Goal: Information Seeking & Learning: Learn about a topic

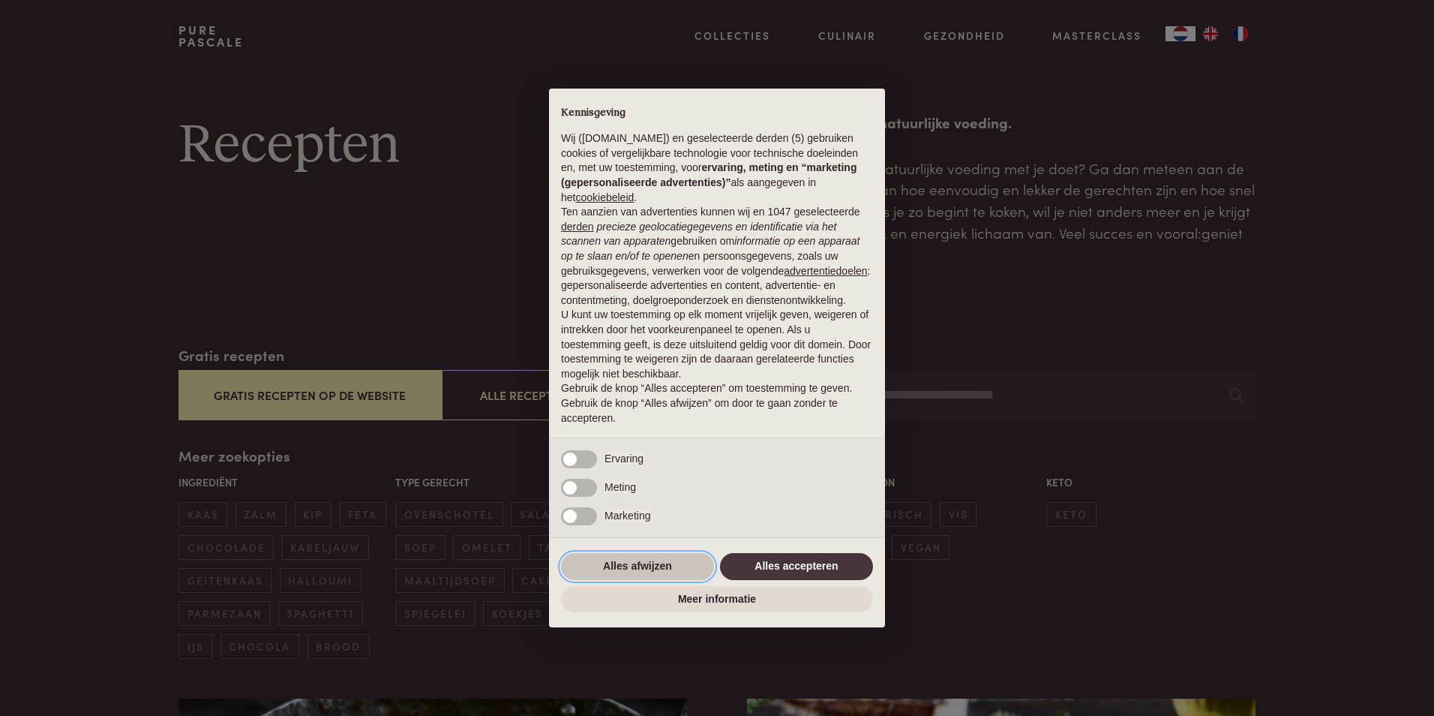
click at [652, 563] on button "Alles afwijzen" at bounding box center [637, 566] width 153 height 27
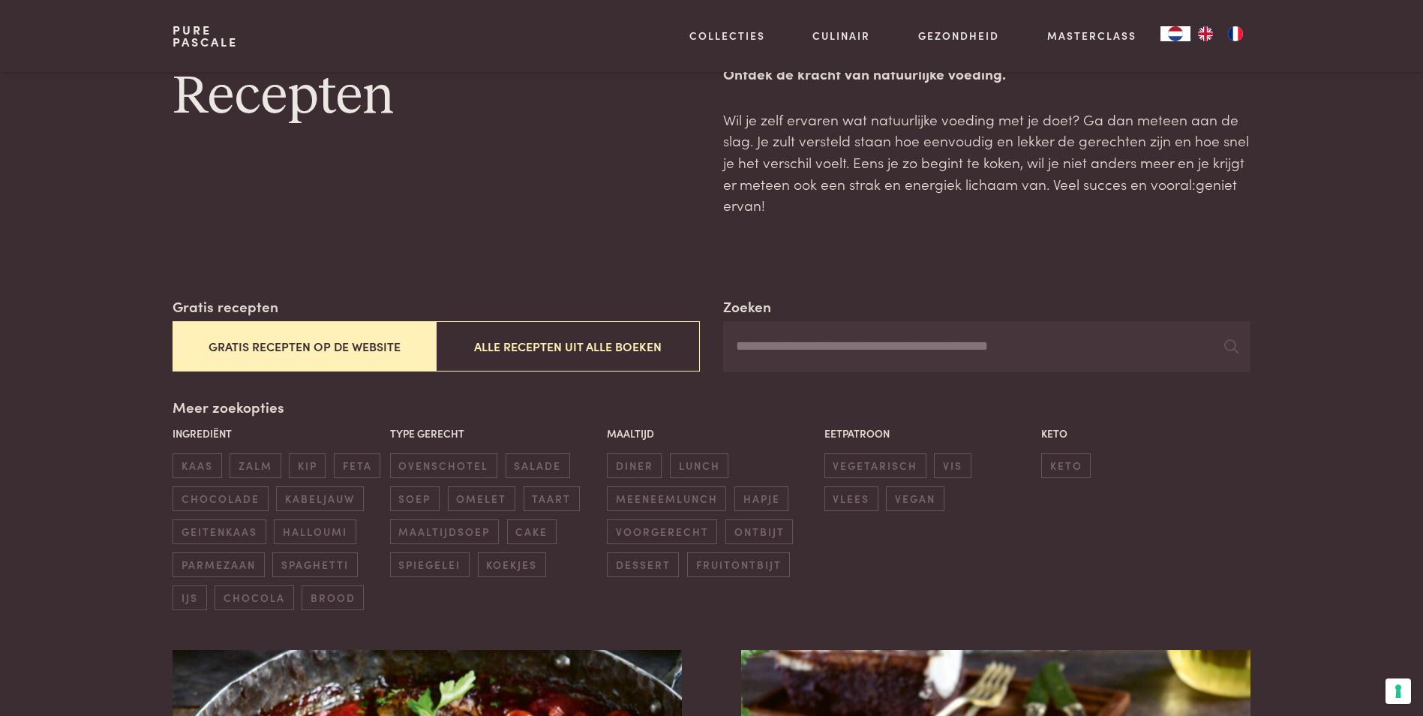
scroll to position [75, 0]
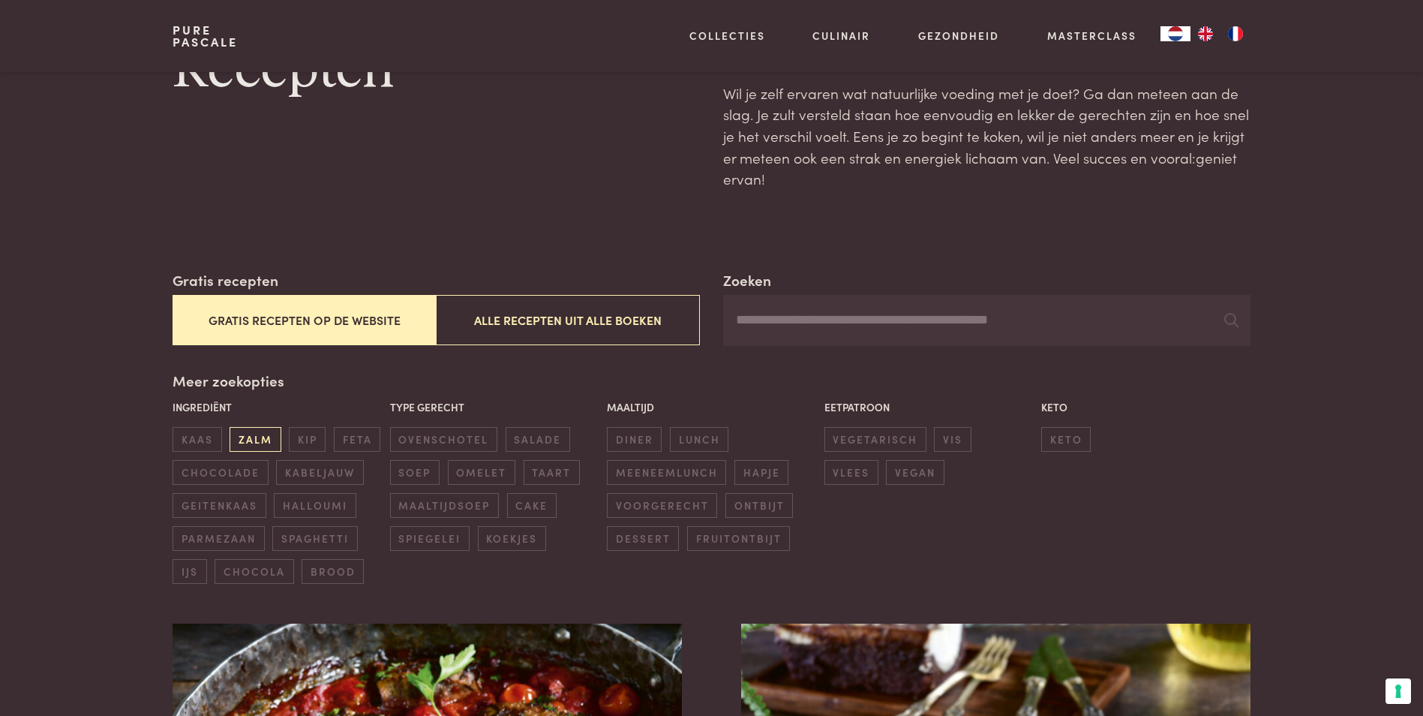
click at [248, 435] on span "zalm" at bounding box center [255, 439] width 51 height 25
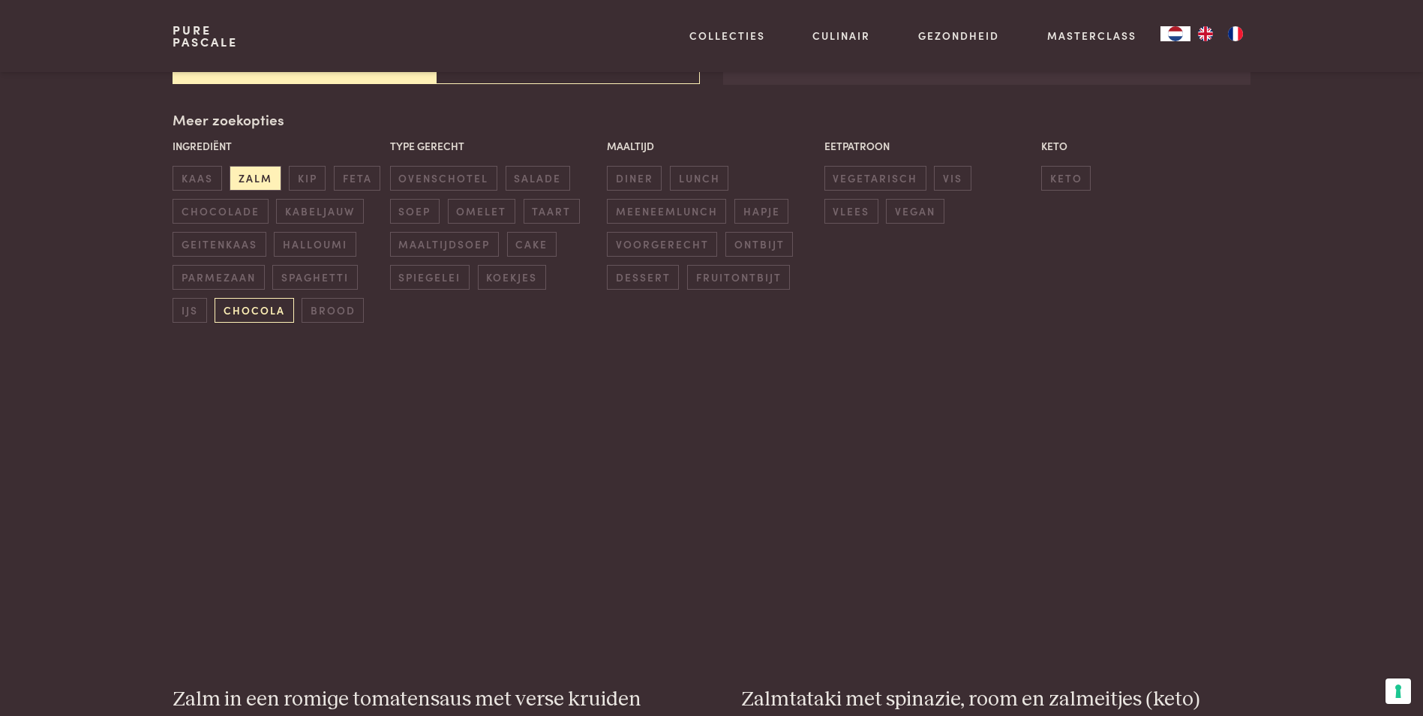
scroll to position [344, 0]
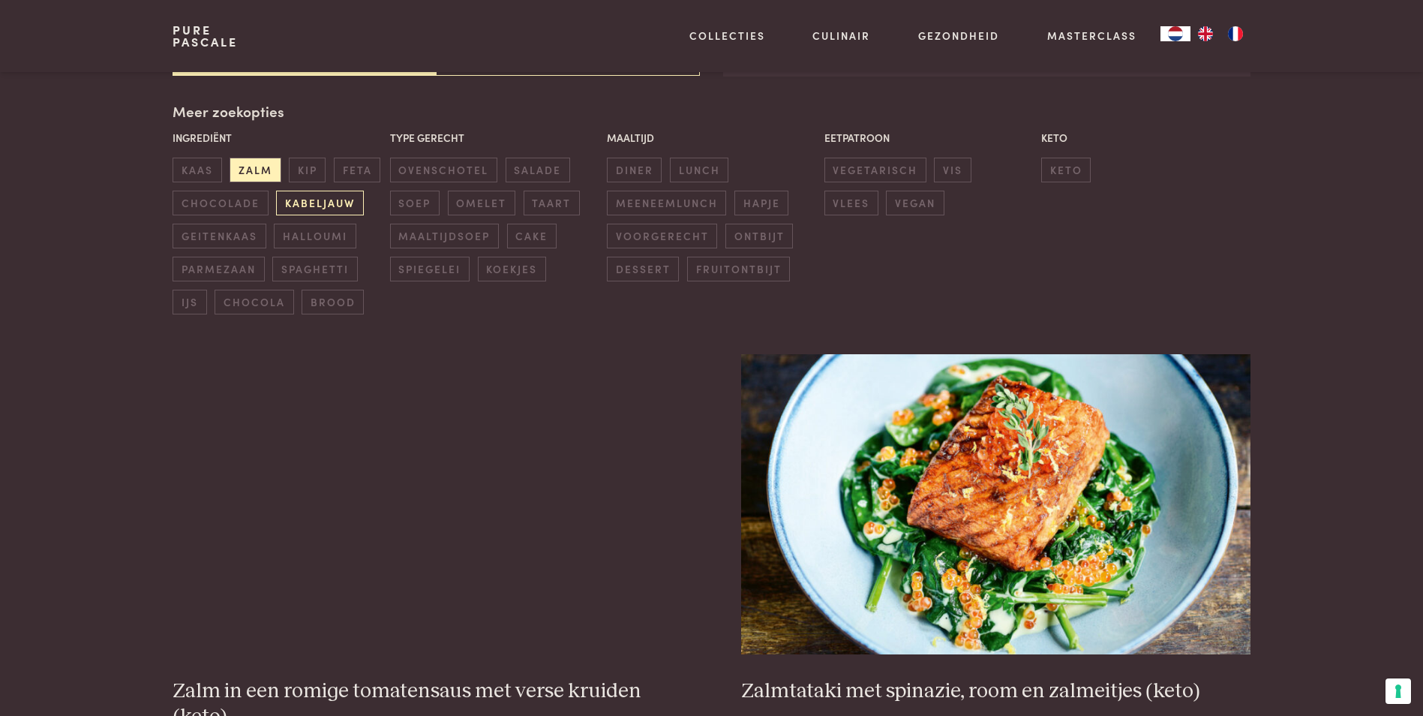
click at [320, 200] on span "kabeljauw" at bounding box center [319, 203] width 87 height 25
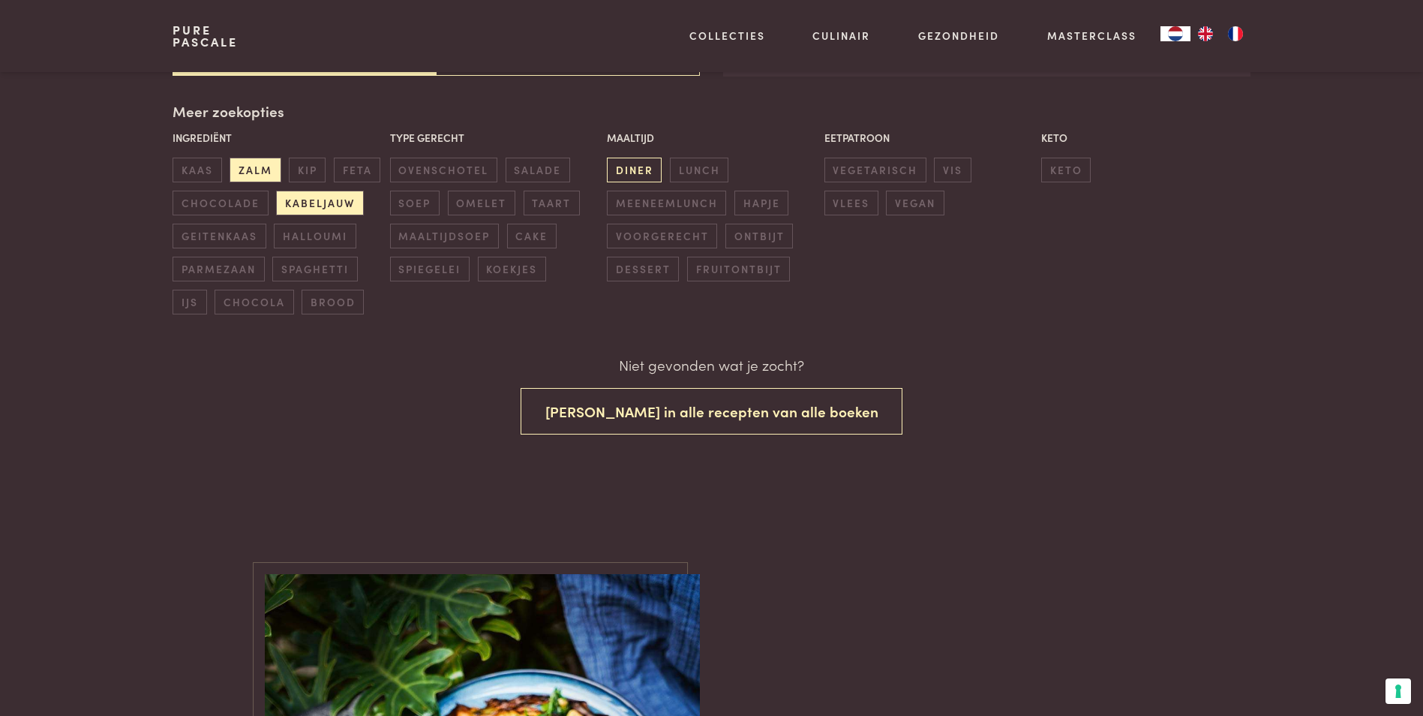
click at [632, 172] on span "diner" at bounding box center [634, 170] width 55 height 25
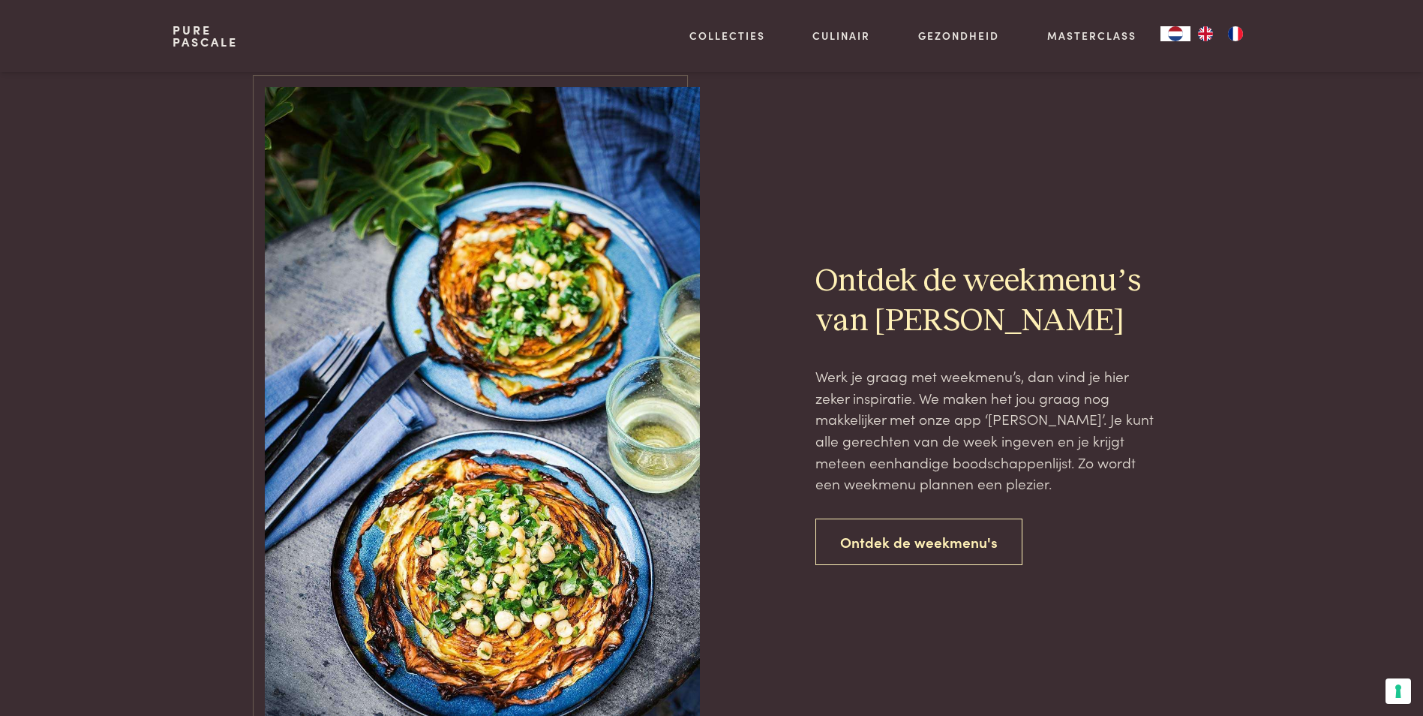
scroll to position [759, 0]
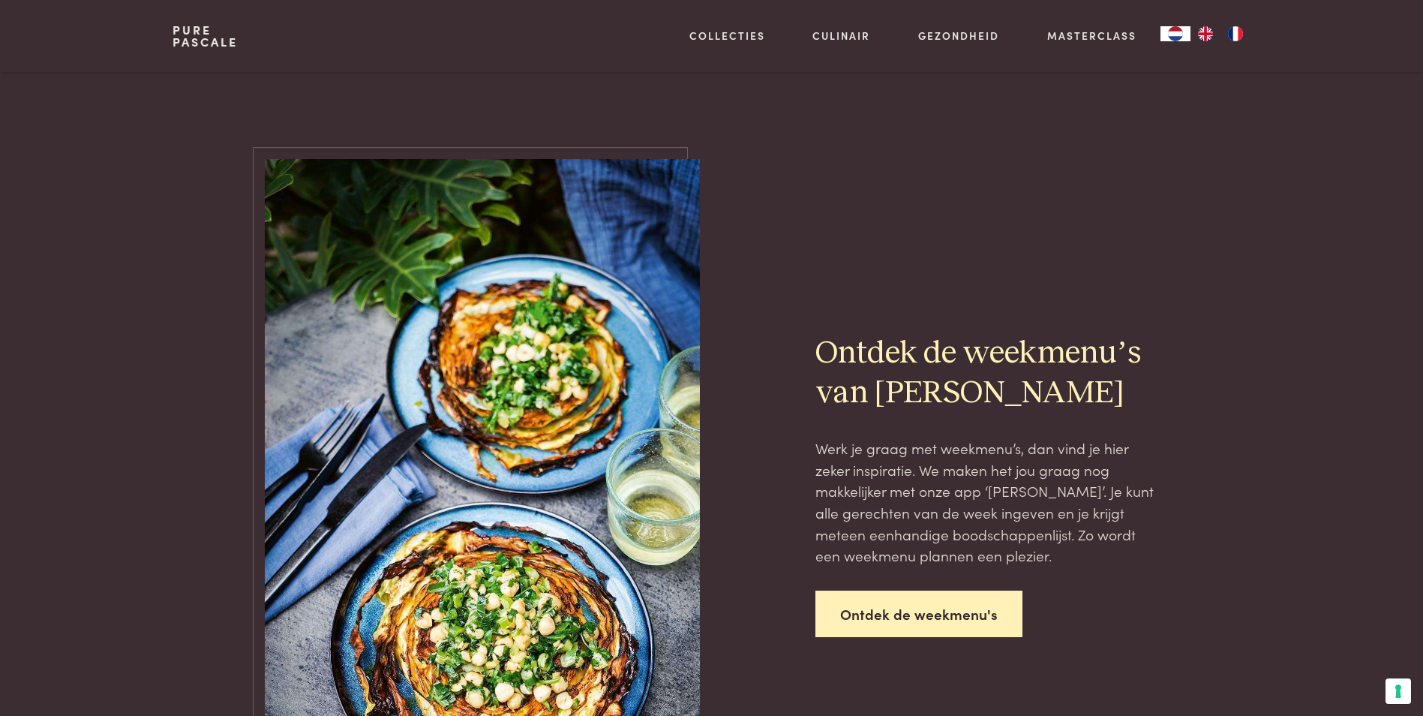
click at [838, 608] on link "Ontdek de weekmenu's" at bounding box center [918, 613] width 207 height 47
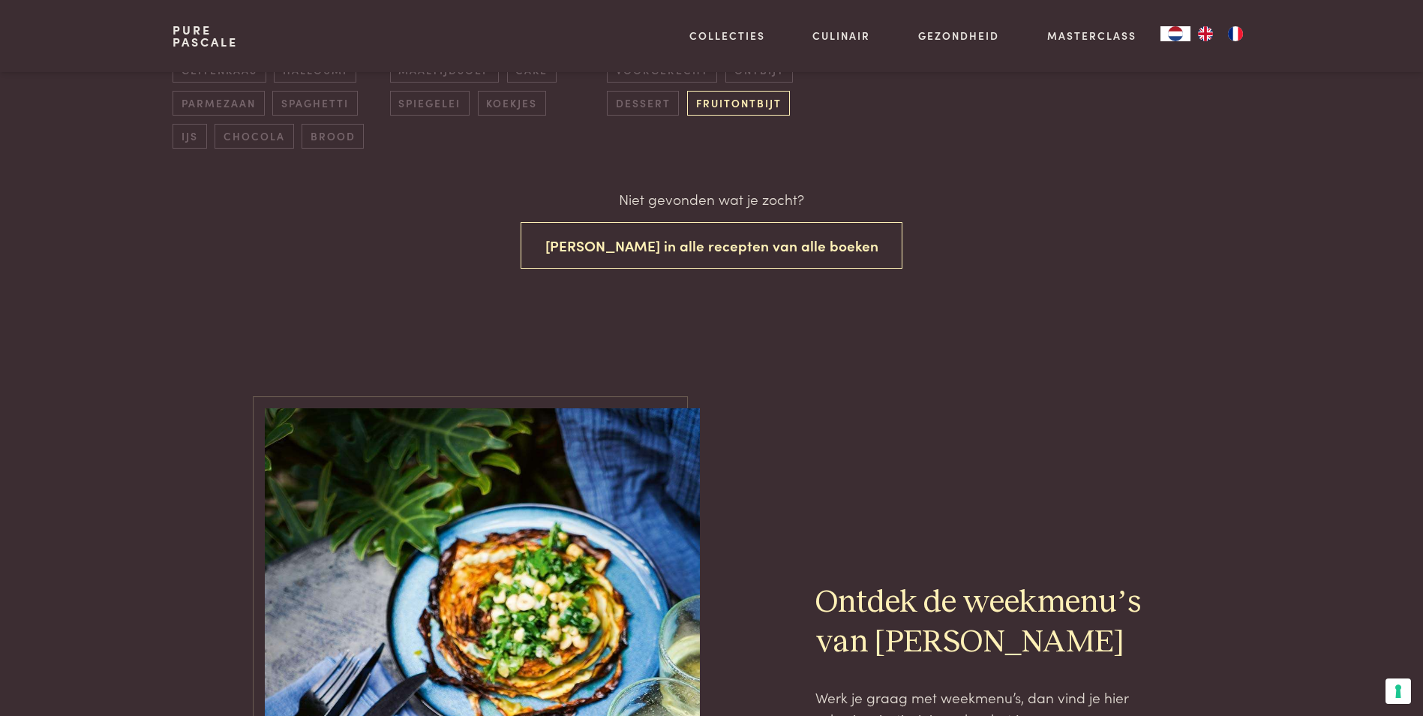
scroll to position [459, 0]
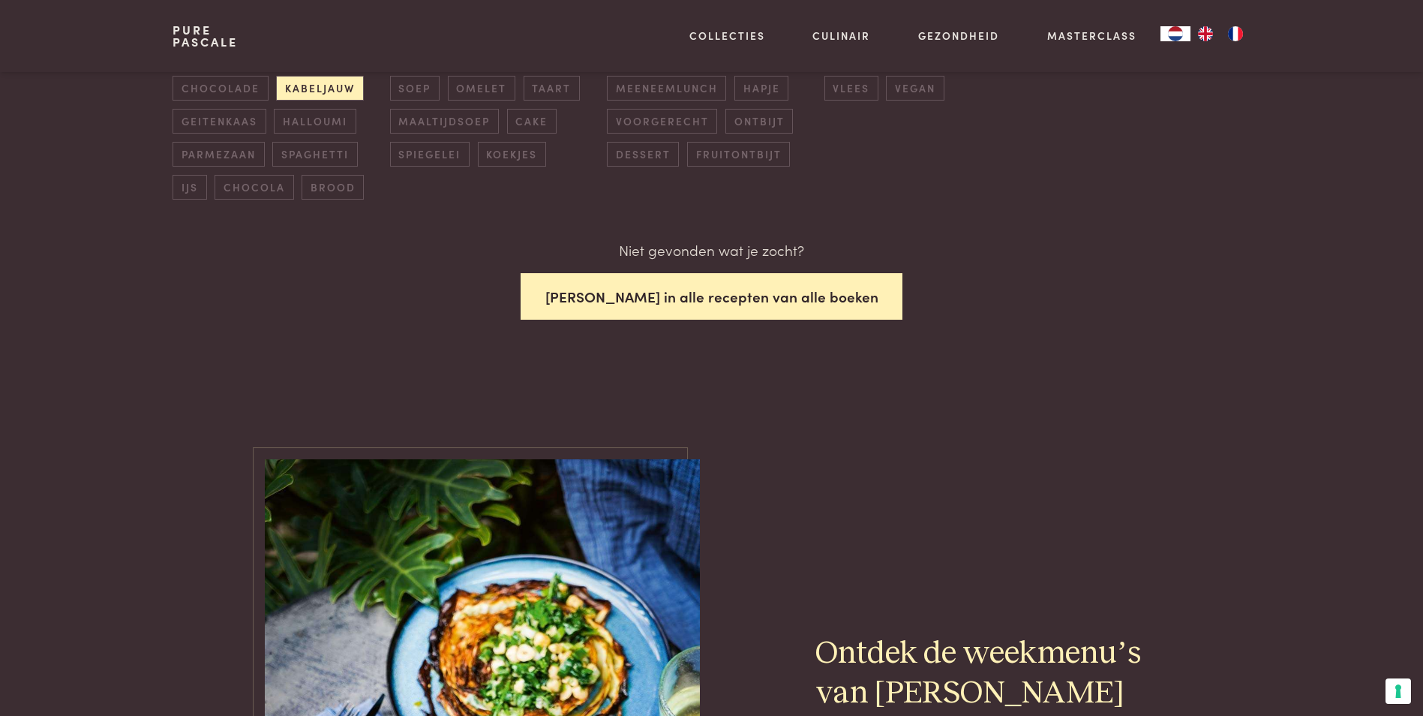
click at [681, 299] on button "Zoek in alle recepten van alle boeken" at bounding box center [712, 296] width 383 height 47
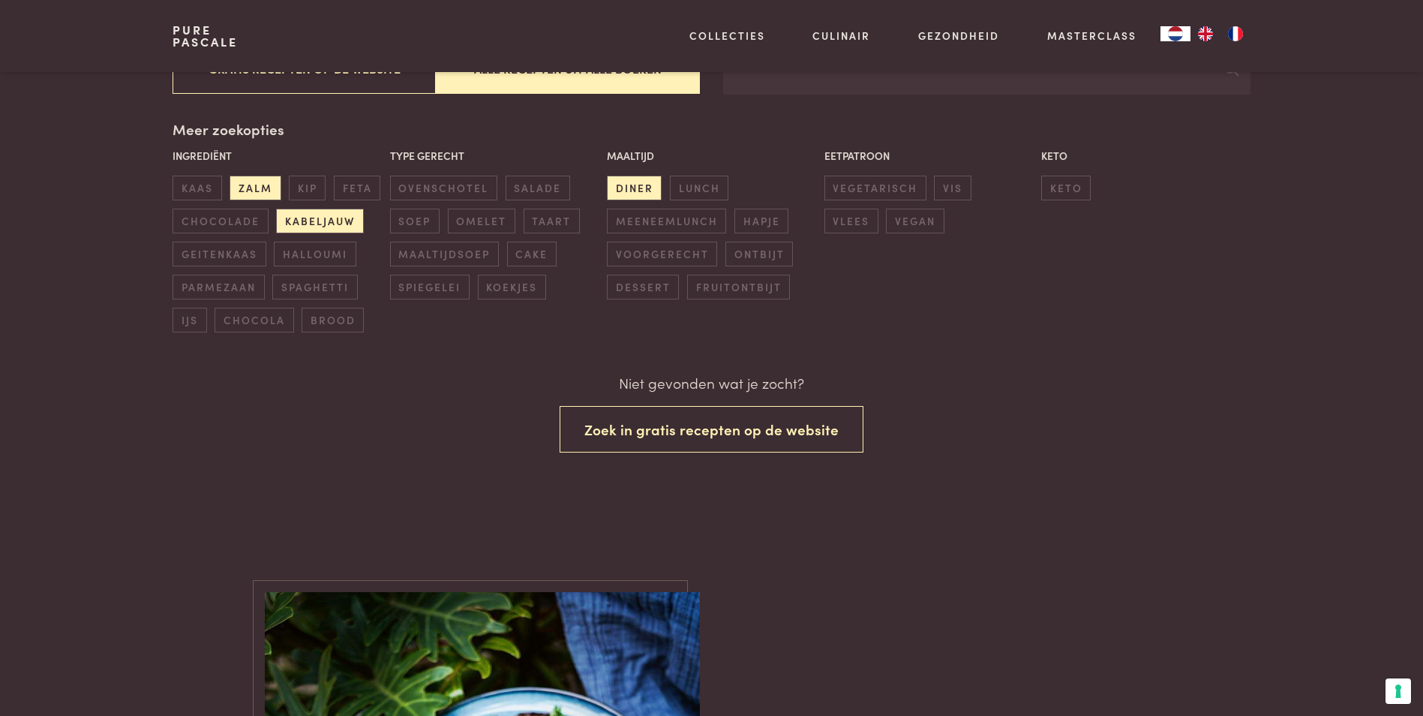
scroll to position [459, 0]
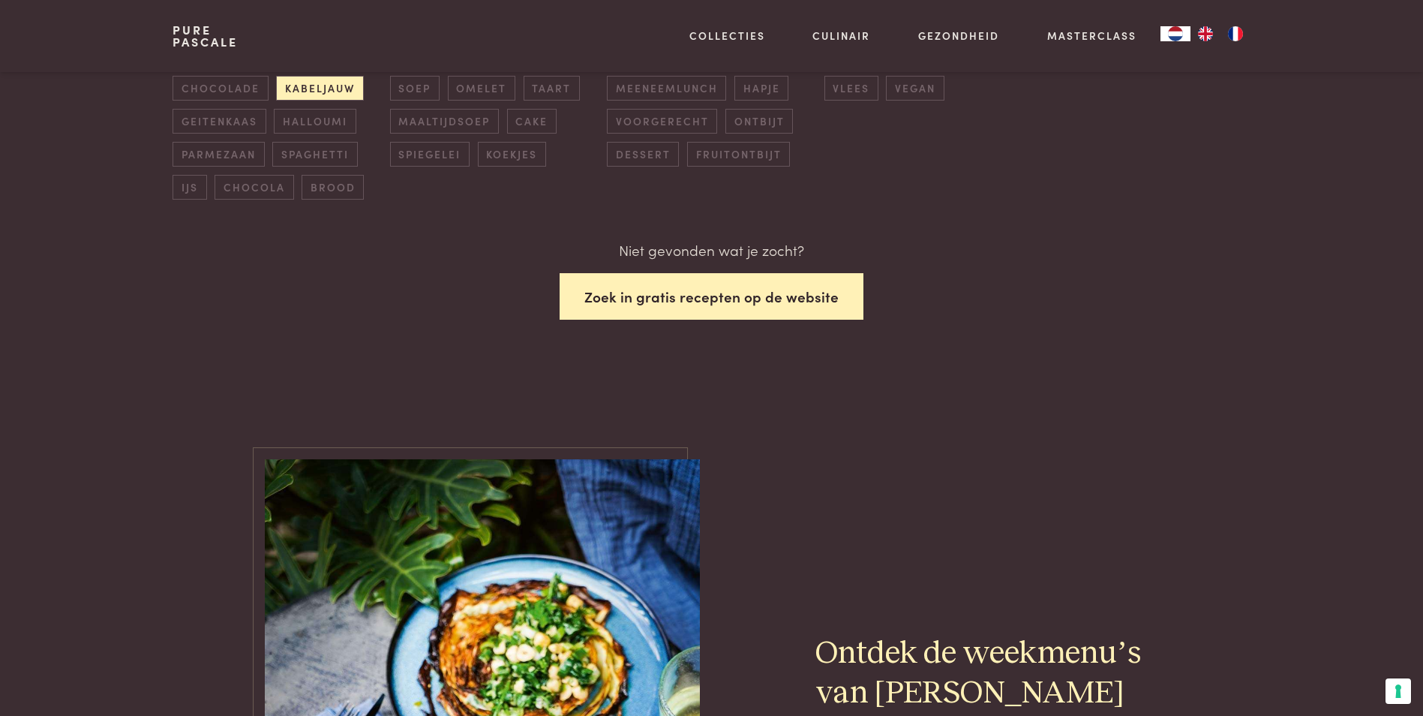
click at [646, 296] on button "Zoek in gratis recepten op de website" at bounding box center [712, 296] width 304 height 47
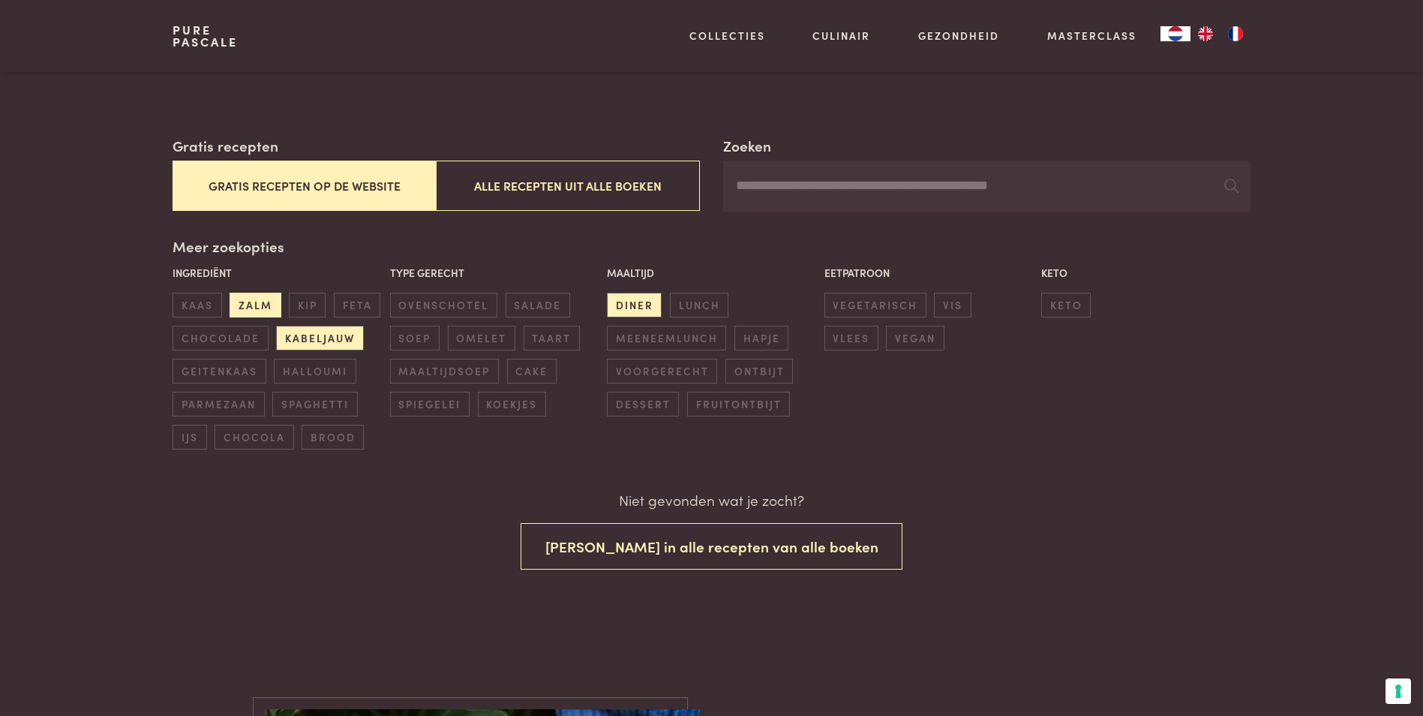
scroll to position [159, 0]
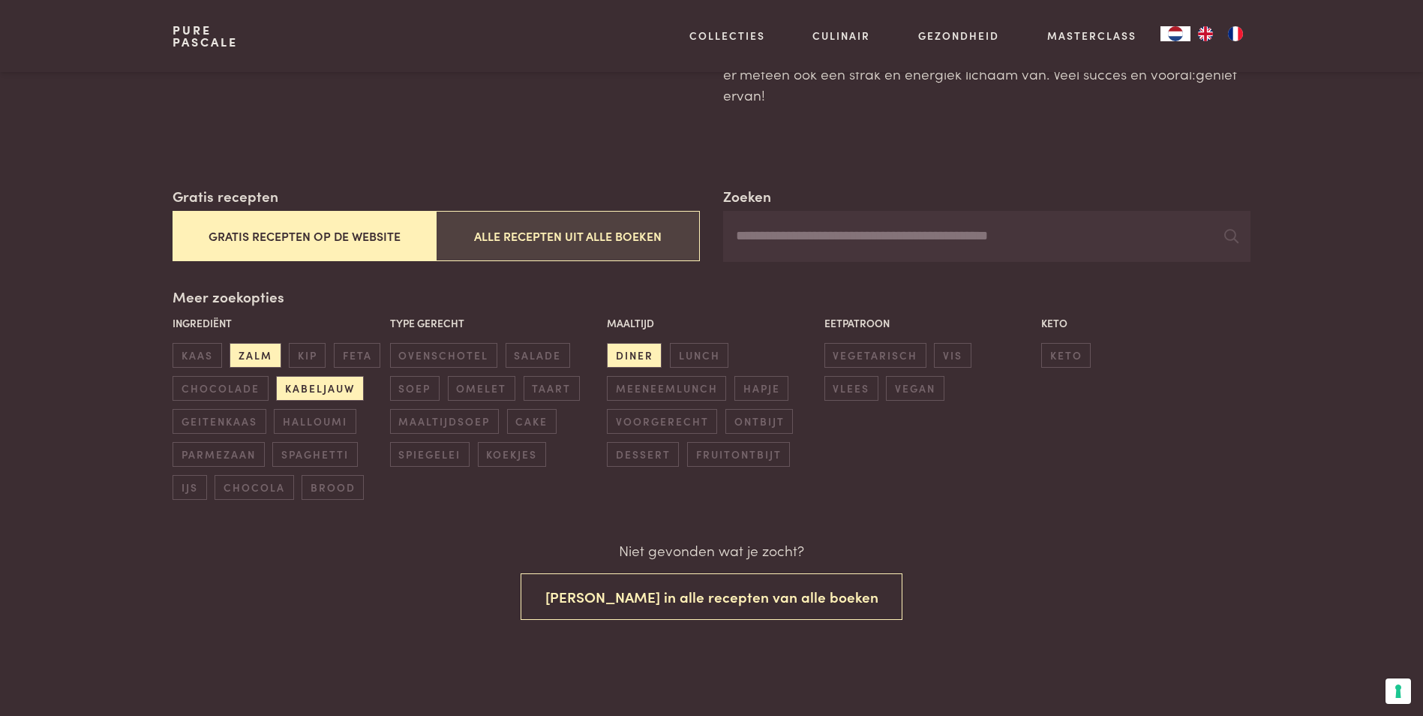
click at [531, 226] on button "Alle recepten uit alle boeken" at bounding box center [567, 236] width 263 height 50
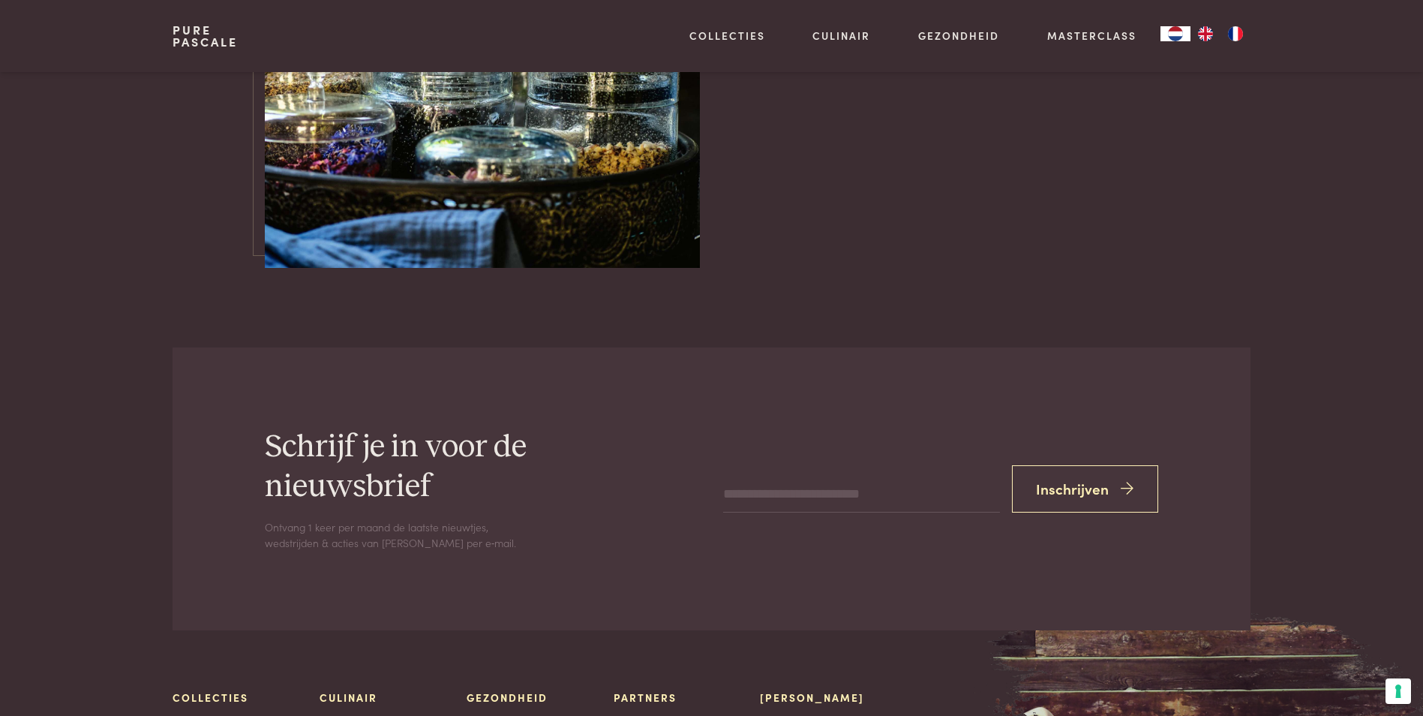
scroll to position [4210, 0]
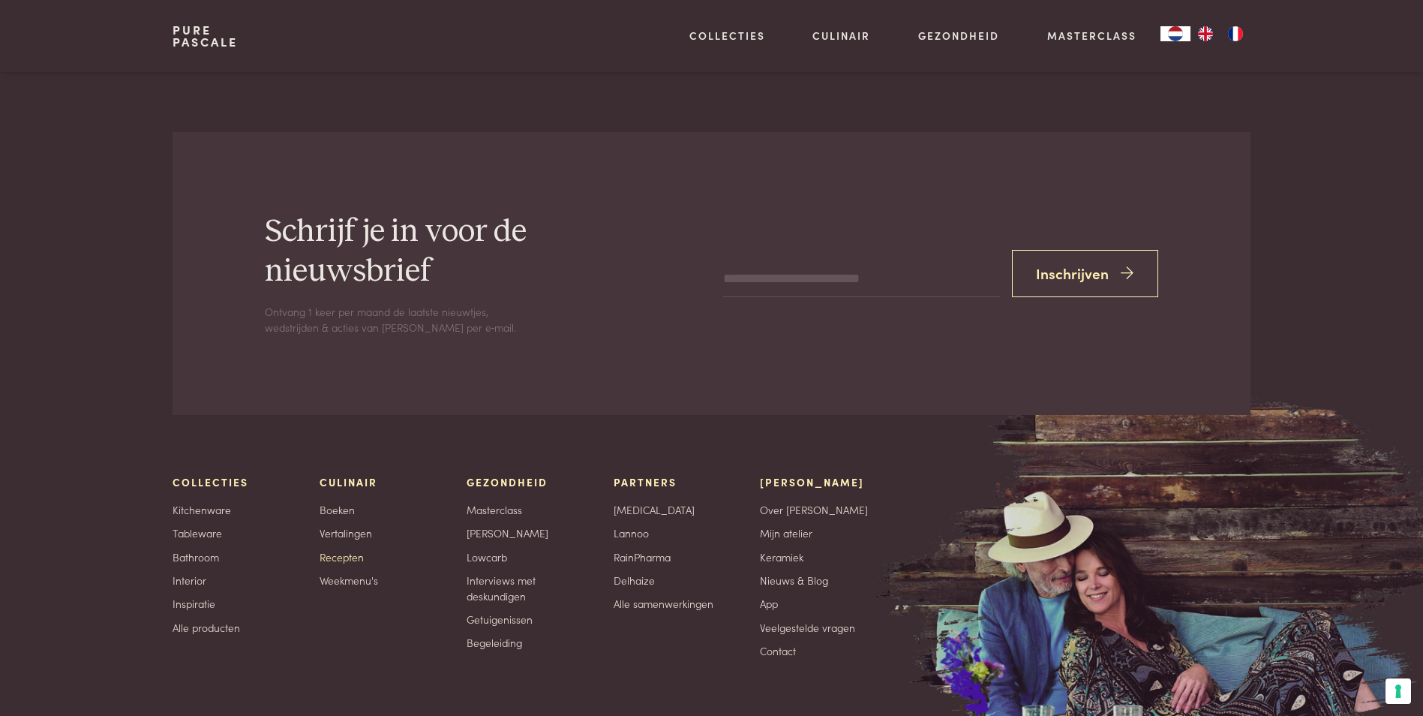
click at [327, 553] on link "Recepten" at bounding box center [342, 557] width 44 height 16
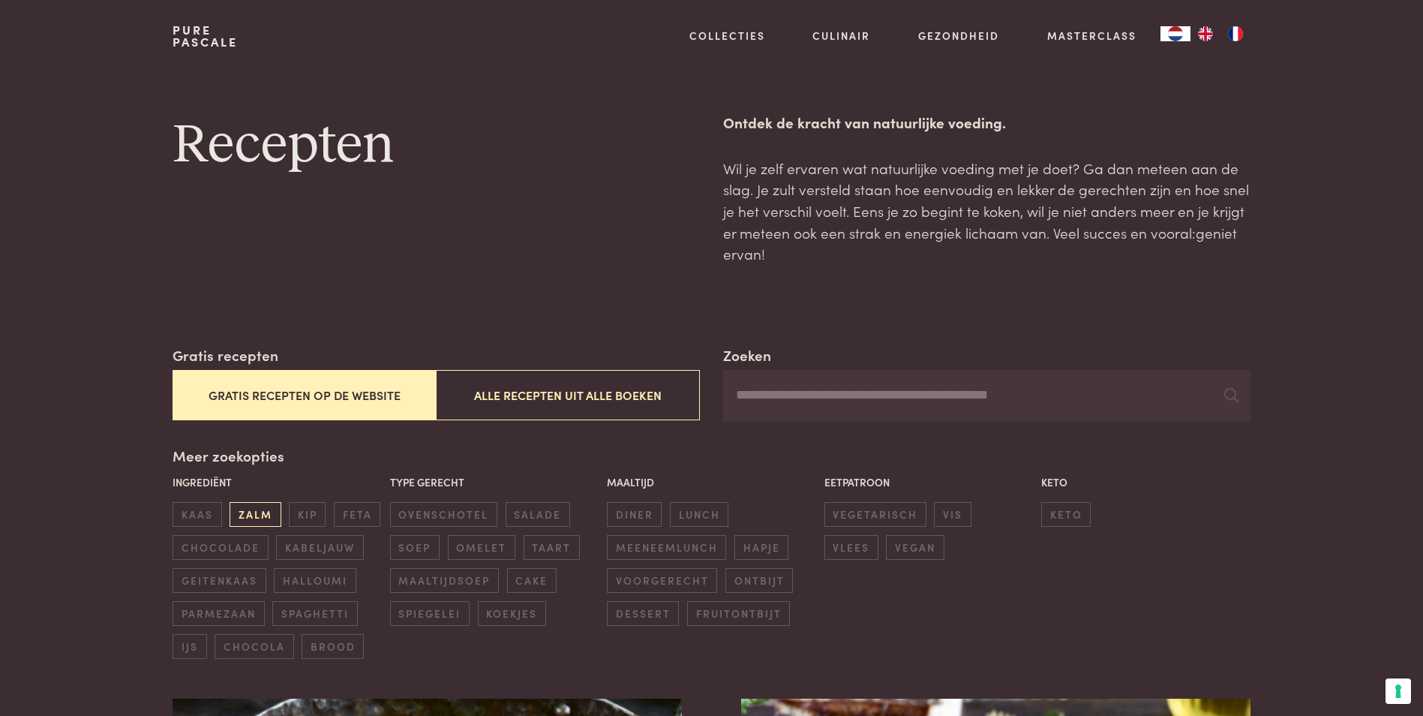
click at [252, 518] on span "zalm" at bounding box center [255, 514] width 51 height 25
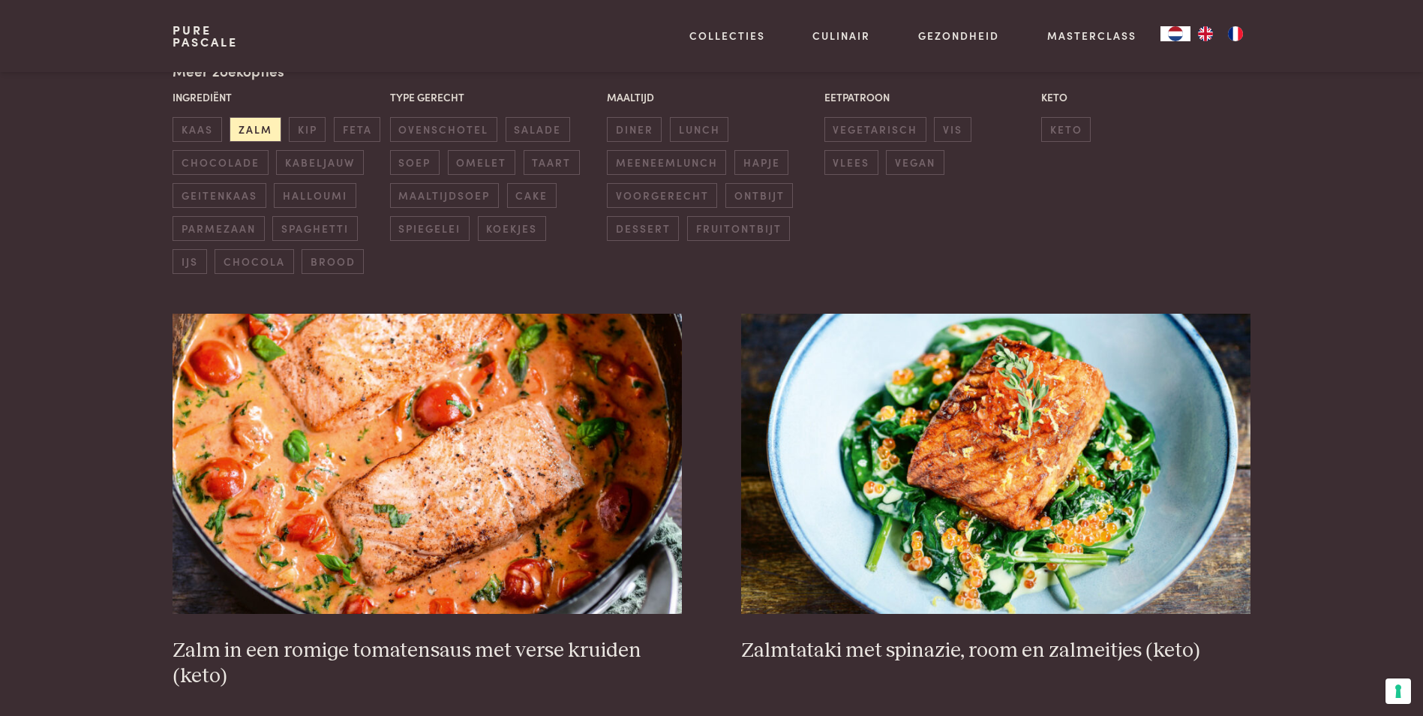
scroll to position [494, 0]
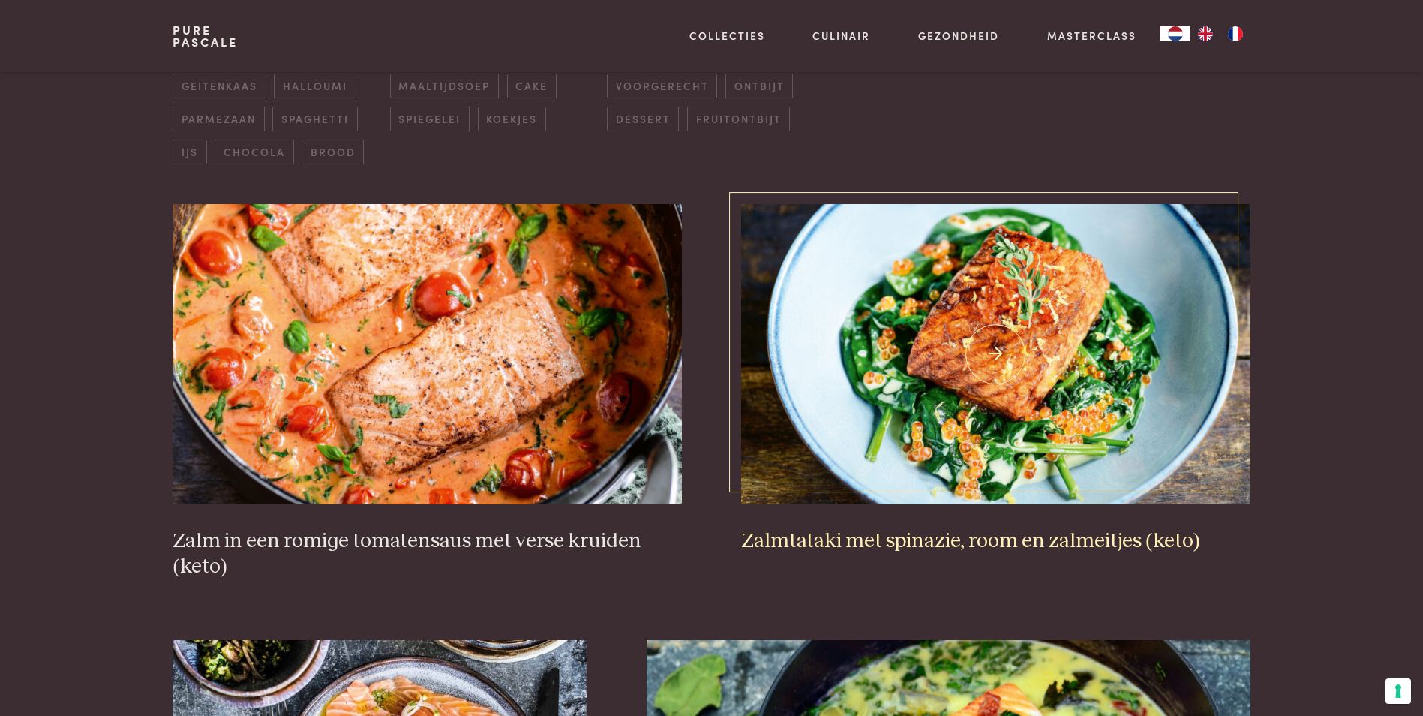
click at [992, 361] on img at bounding box center [995, 354] width 509 height 300
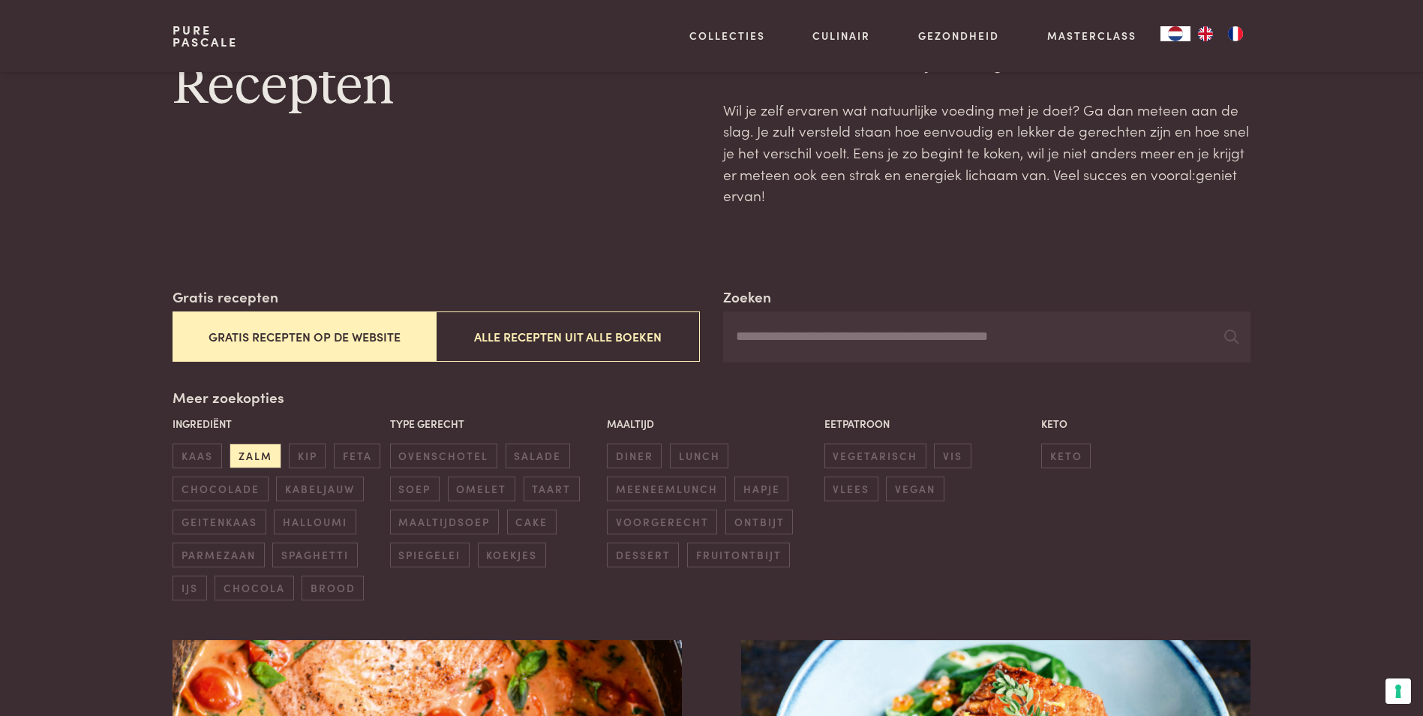
scroll to position [44, 0]
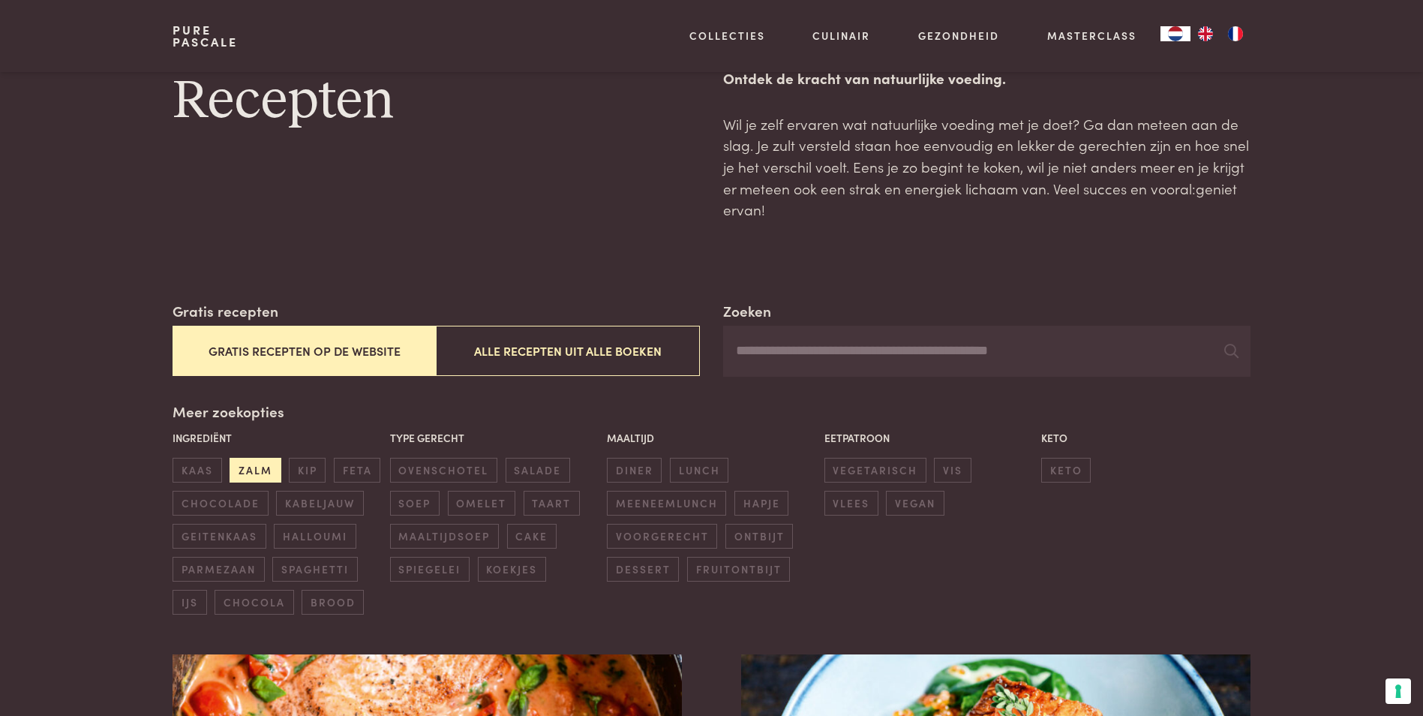
click at [264, 465] on span "zalm" at bounding box center [255, 470] width 51 height 25
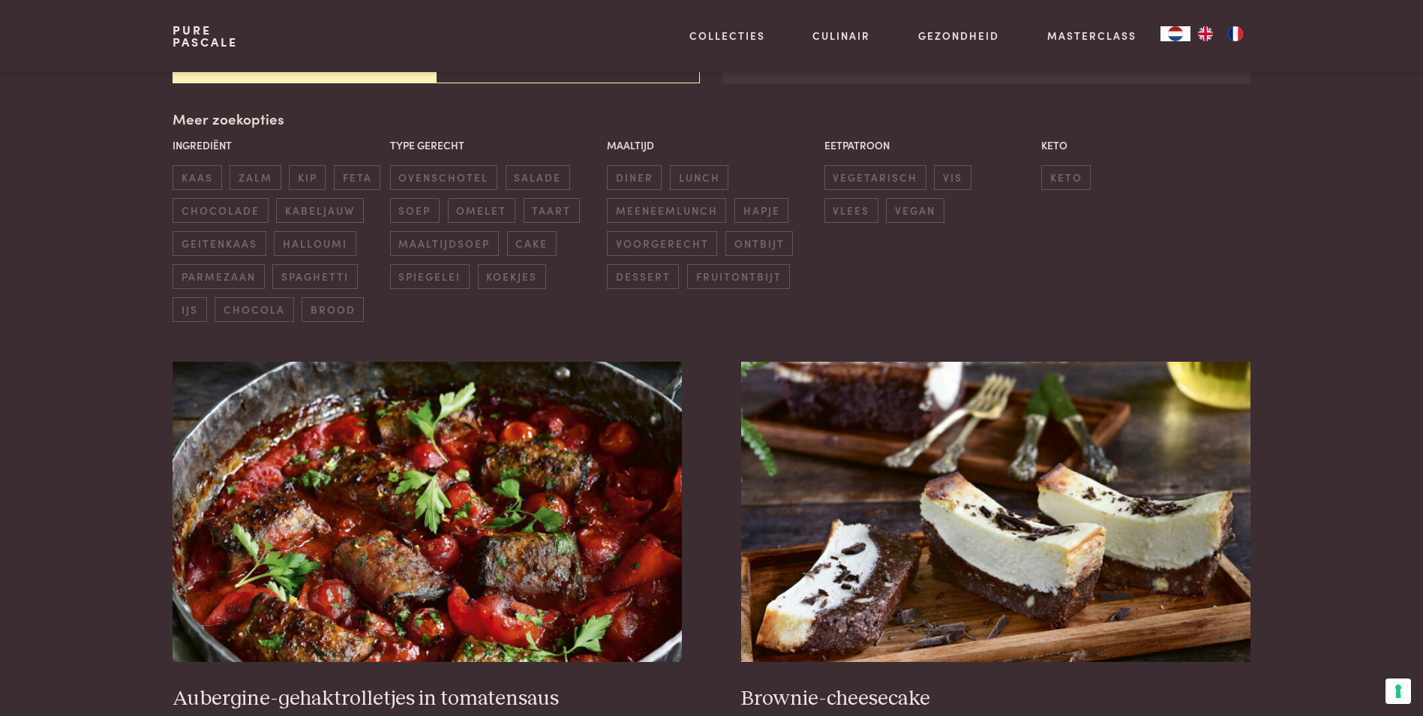
scroll to position [344, 0]
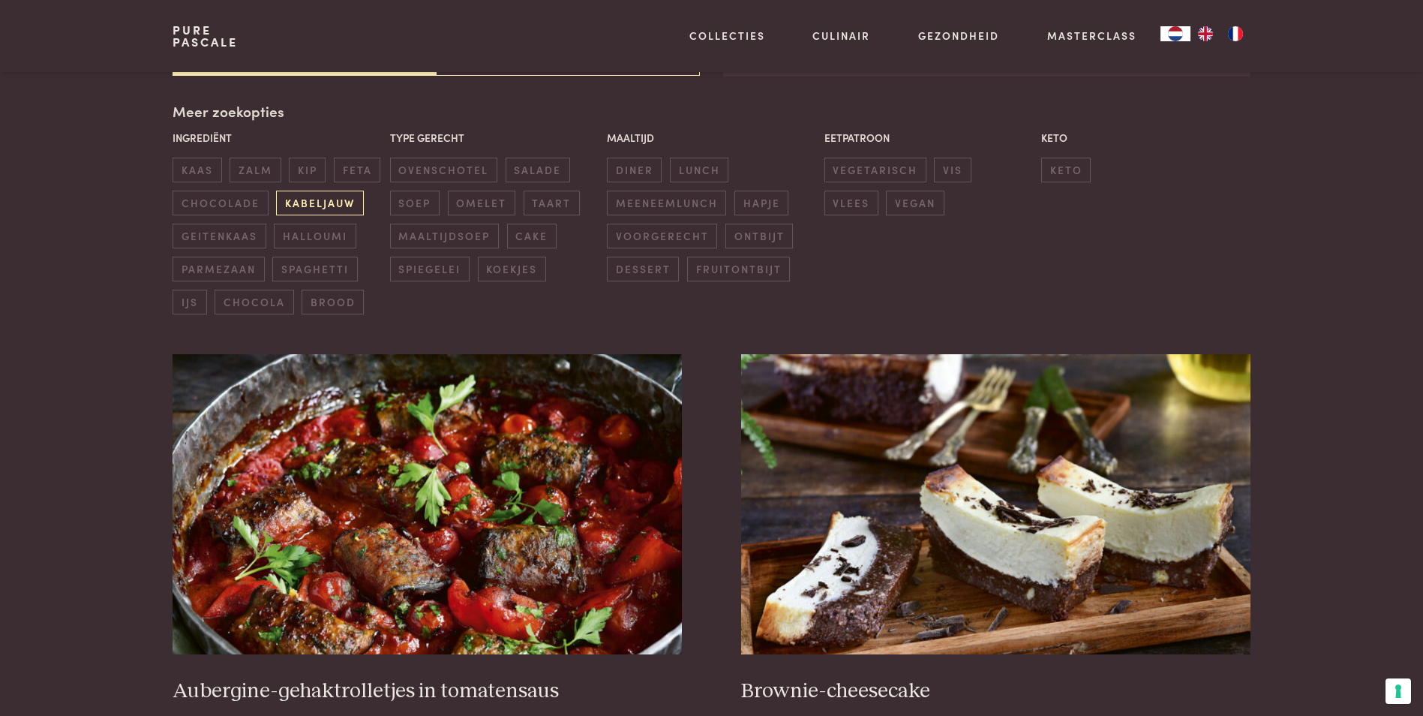
click at [313, 206] on span "kabeljauw" at bounding box center [319, 203] width 87 height 25
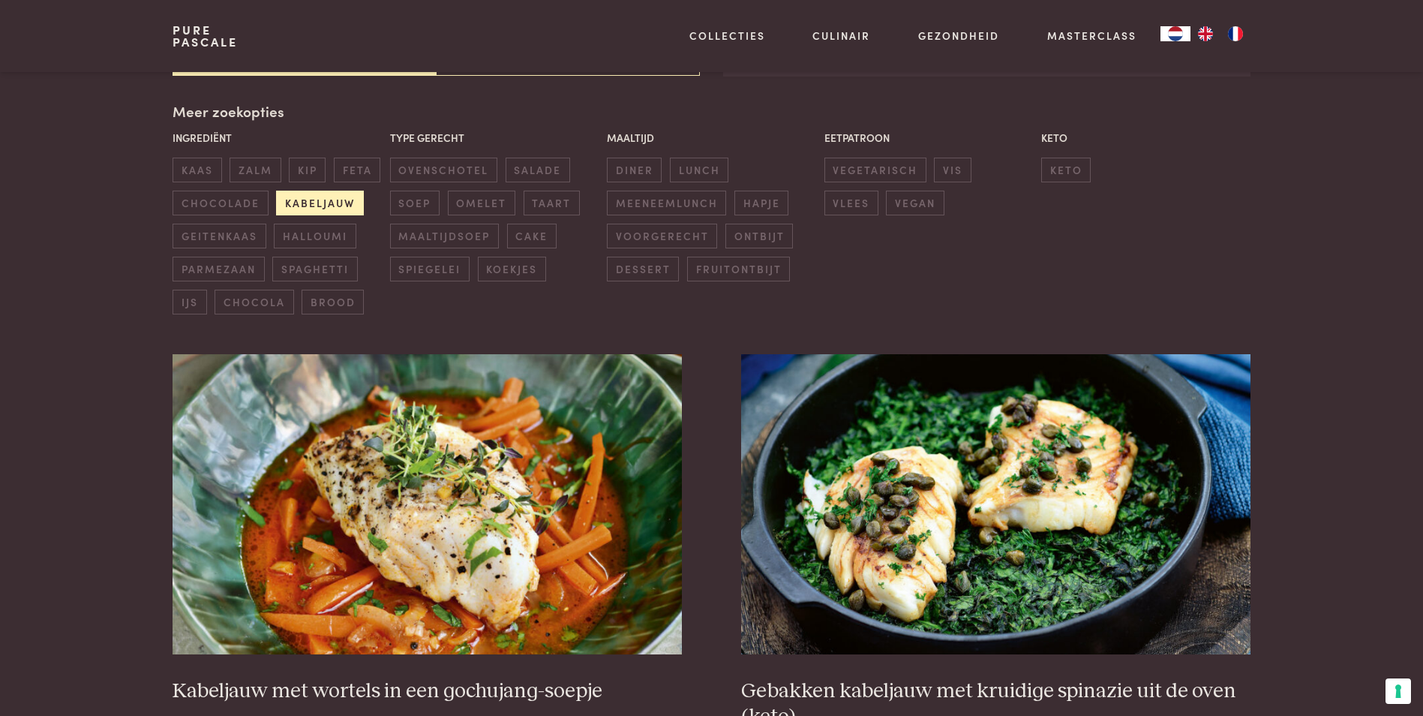
click at [317, 197] on span "kabeljauw" at bounding box center [319, 203] width 87 height 25
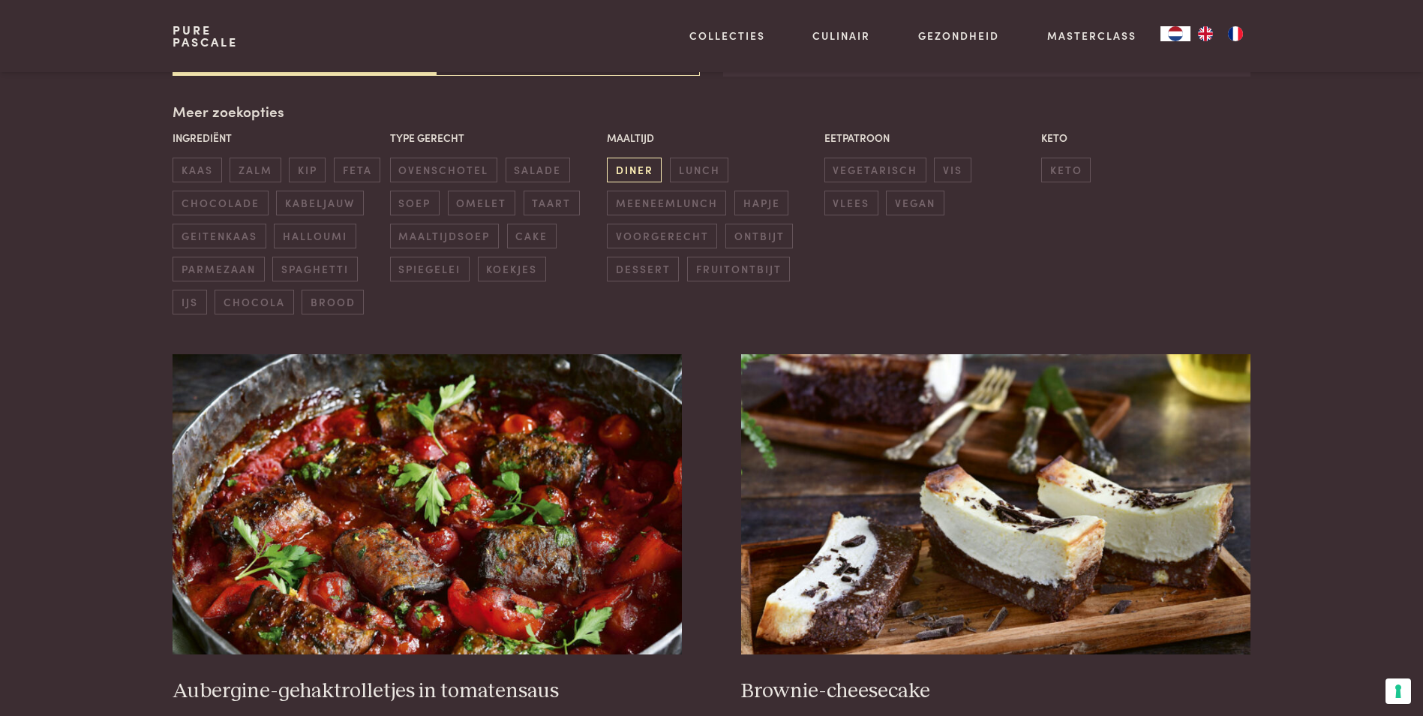
click at [631, 166] on span "diner" at bounding box center [634, 170] width 55 height 25
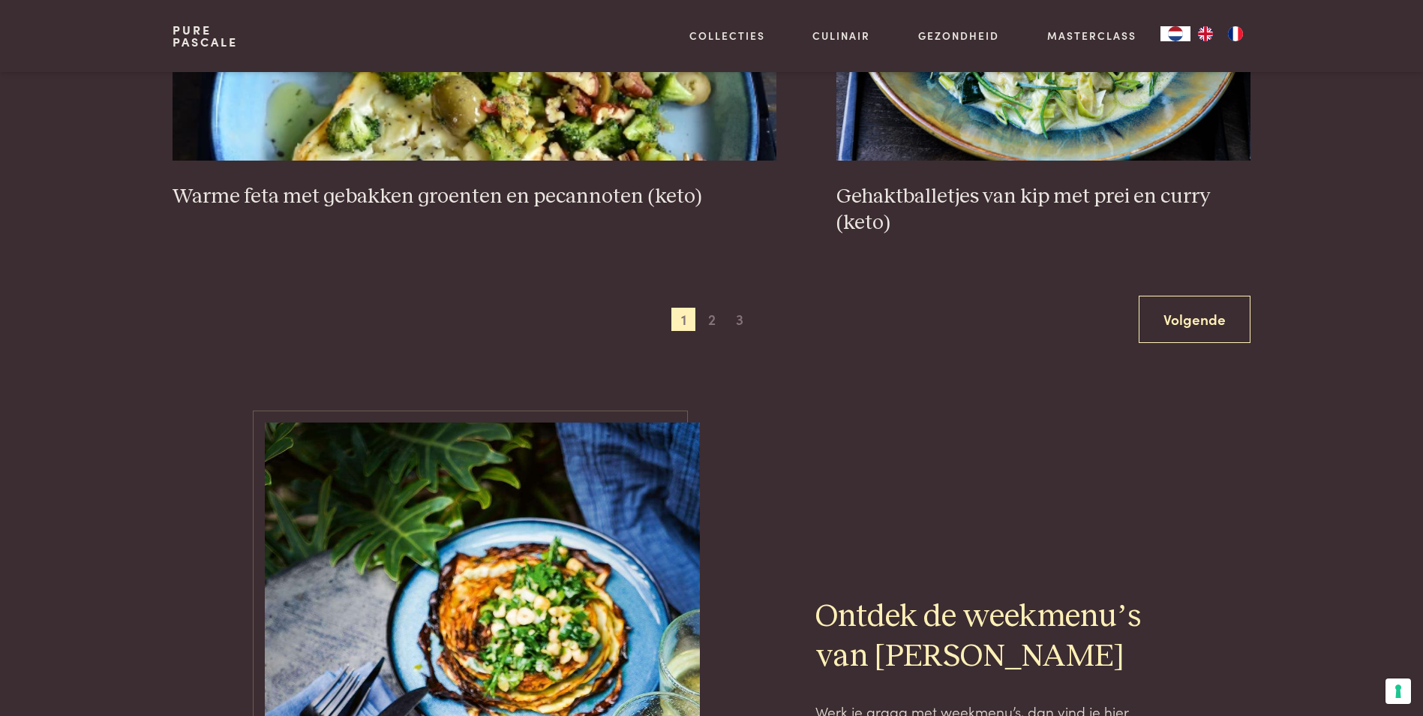
scroll to position [2970, 0]
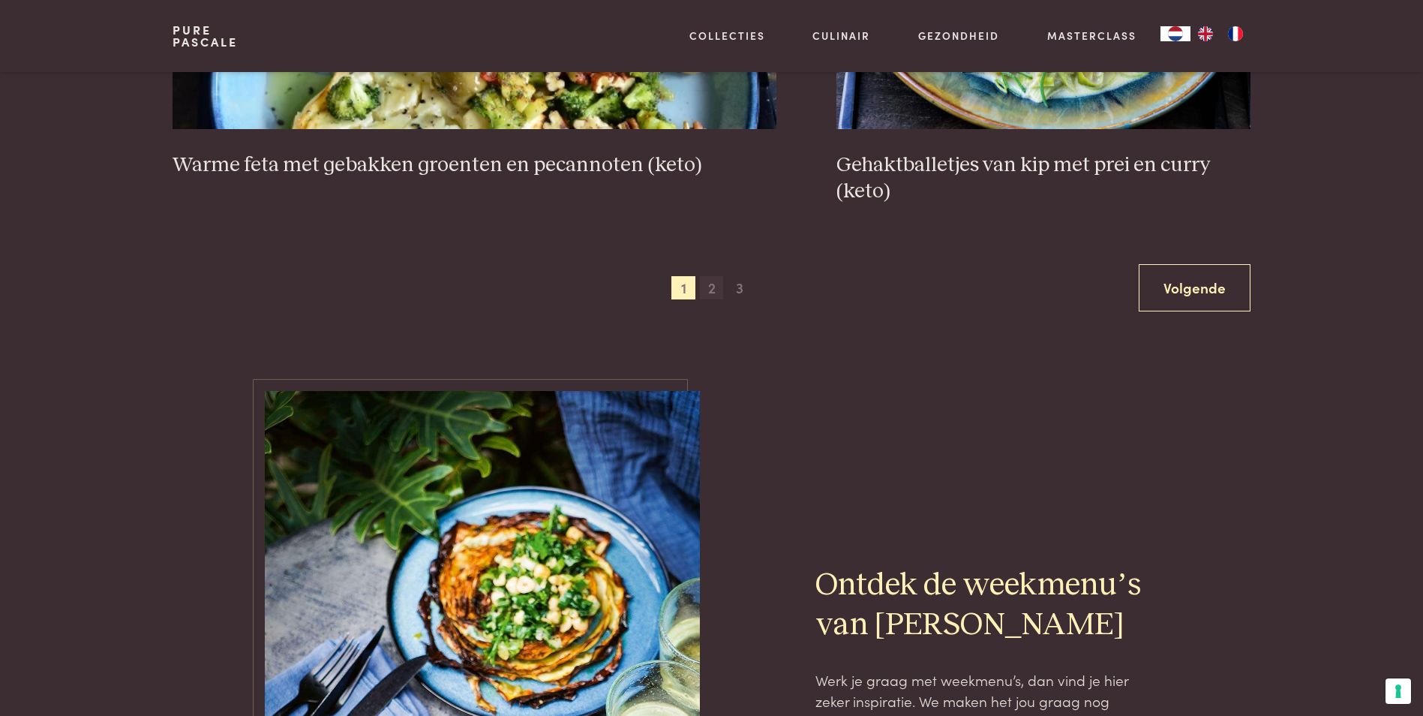
click at [710, 290] on span "2" at bounding box center [712, 288] width 24 height 24
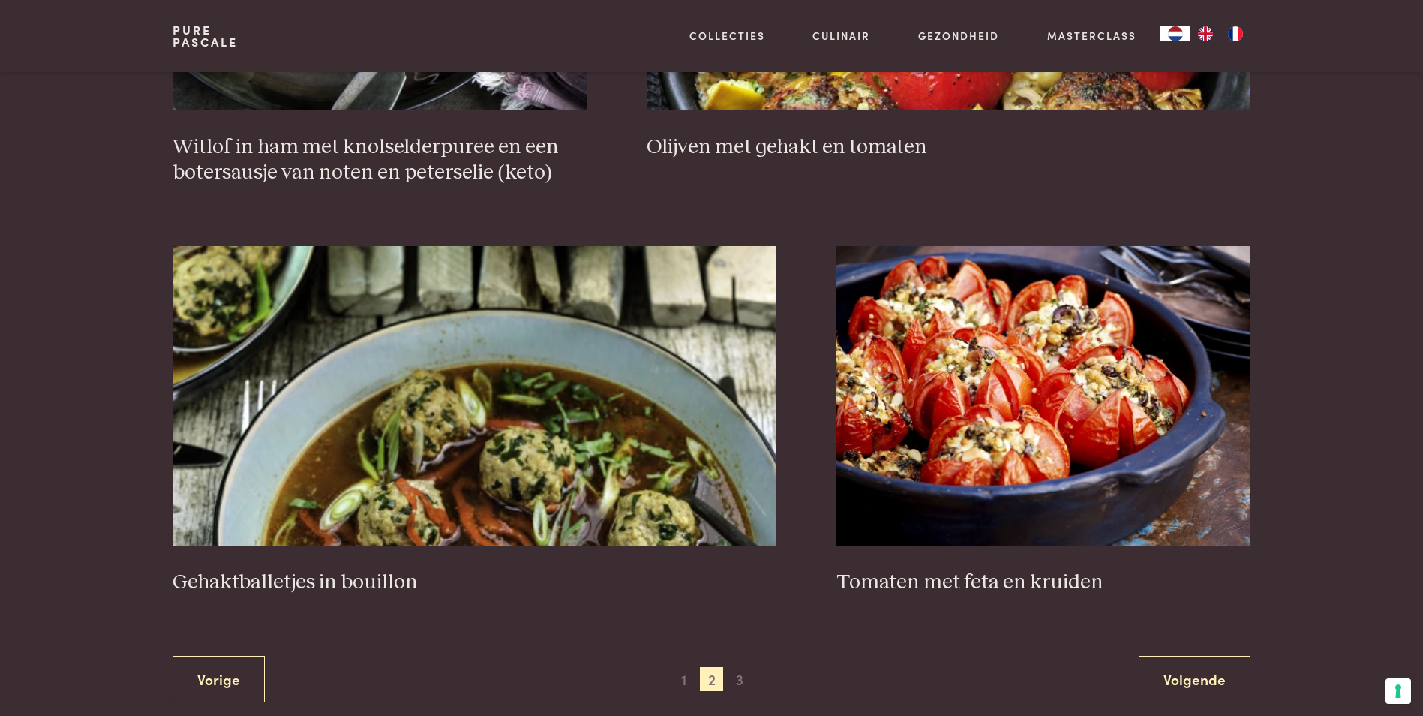
scroll to position [2595, 0]
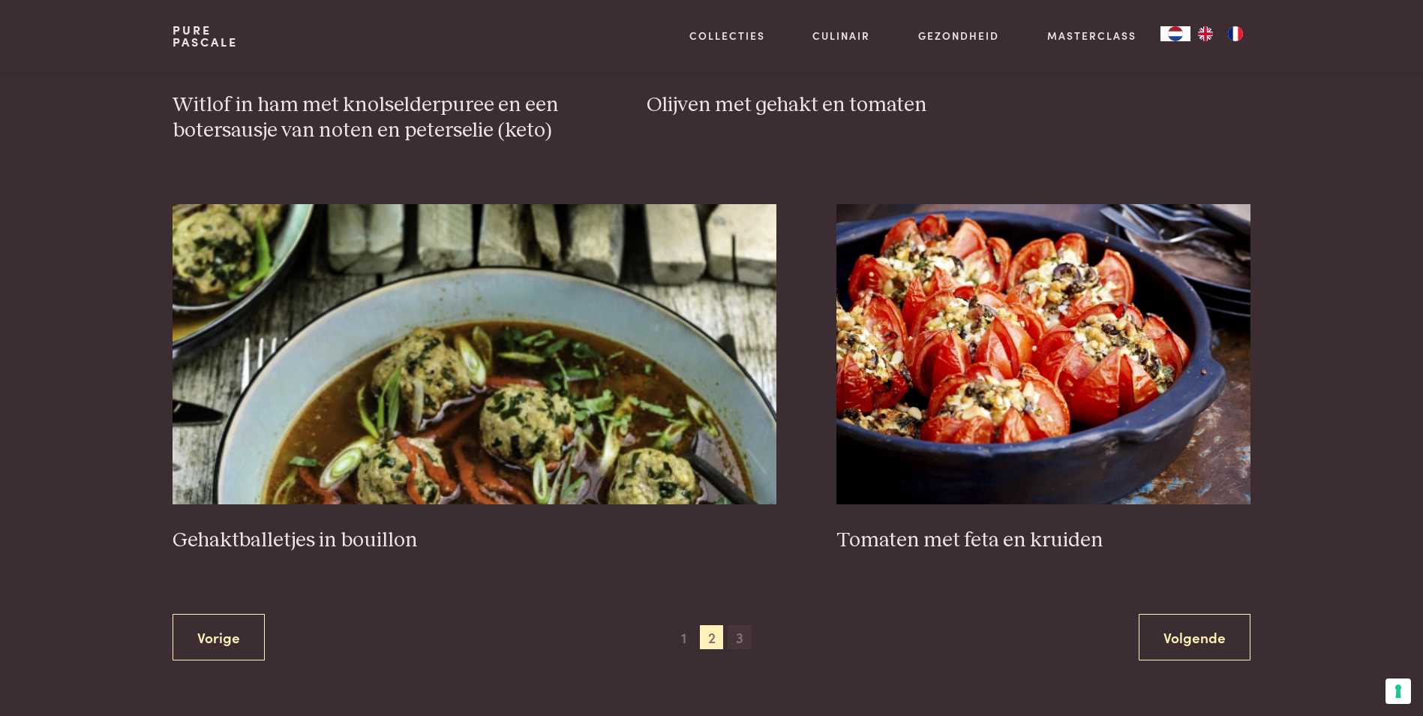
click at [739, 638] on span "3" at bounding box center [740, 637] width 24 height 24
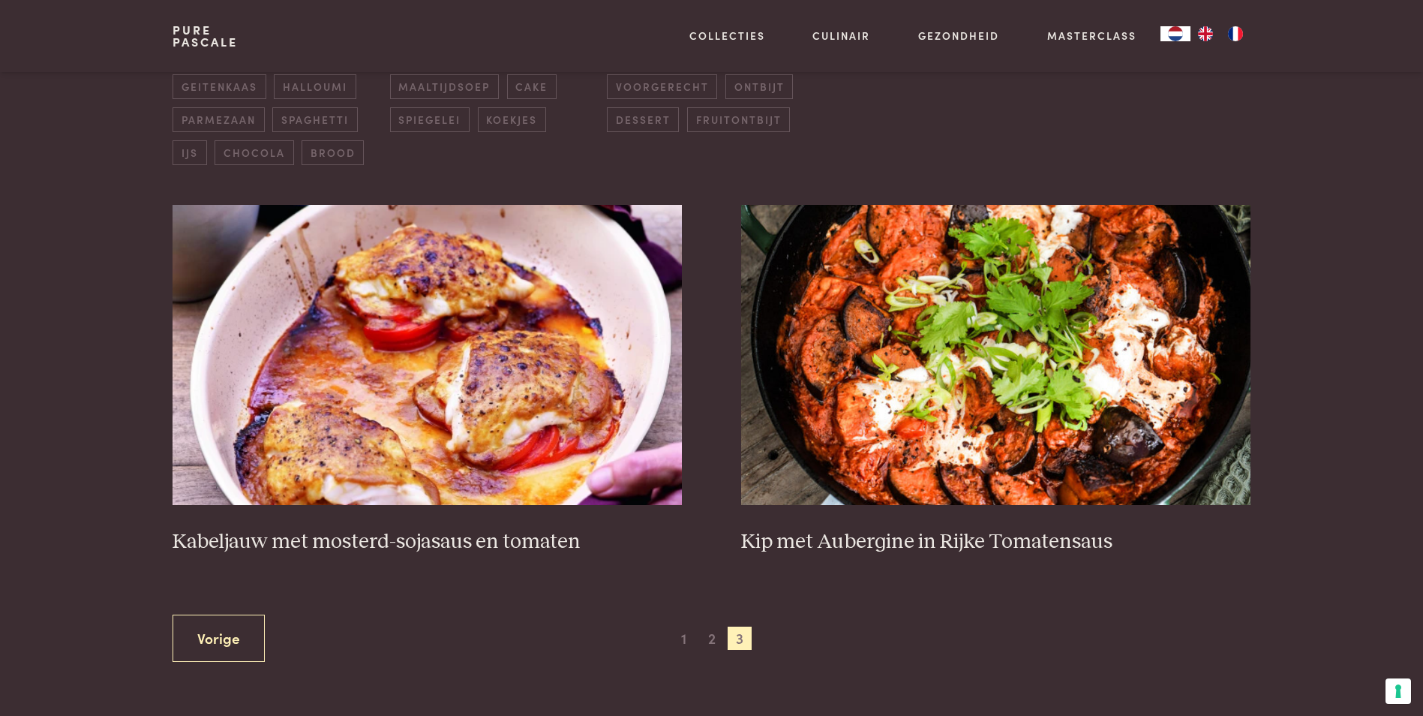
scroll to position [119, 0]
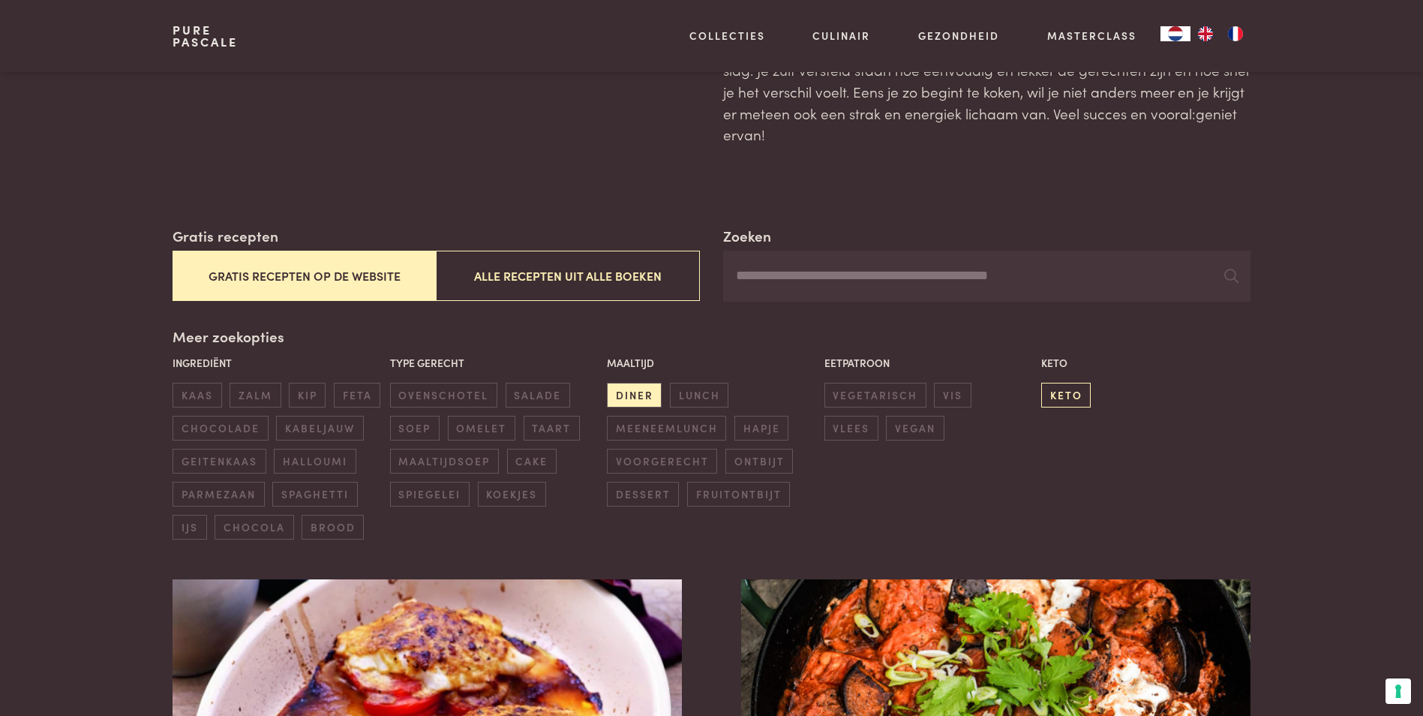
click at [1076, 401] on span "keto" at bounding box center [1066, 395] width 50 height 25
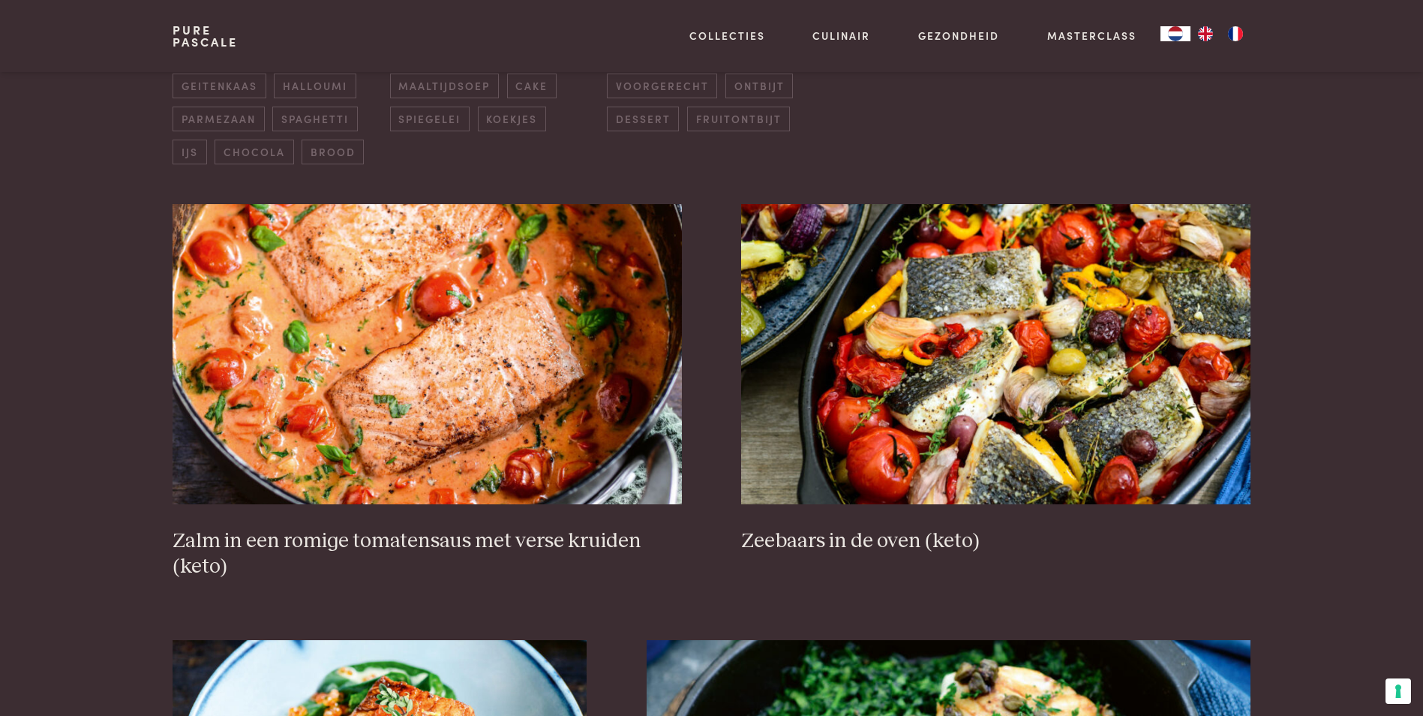
scroll to position [569, 0]
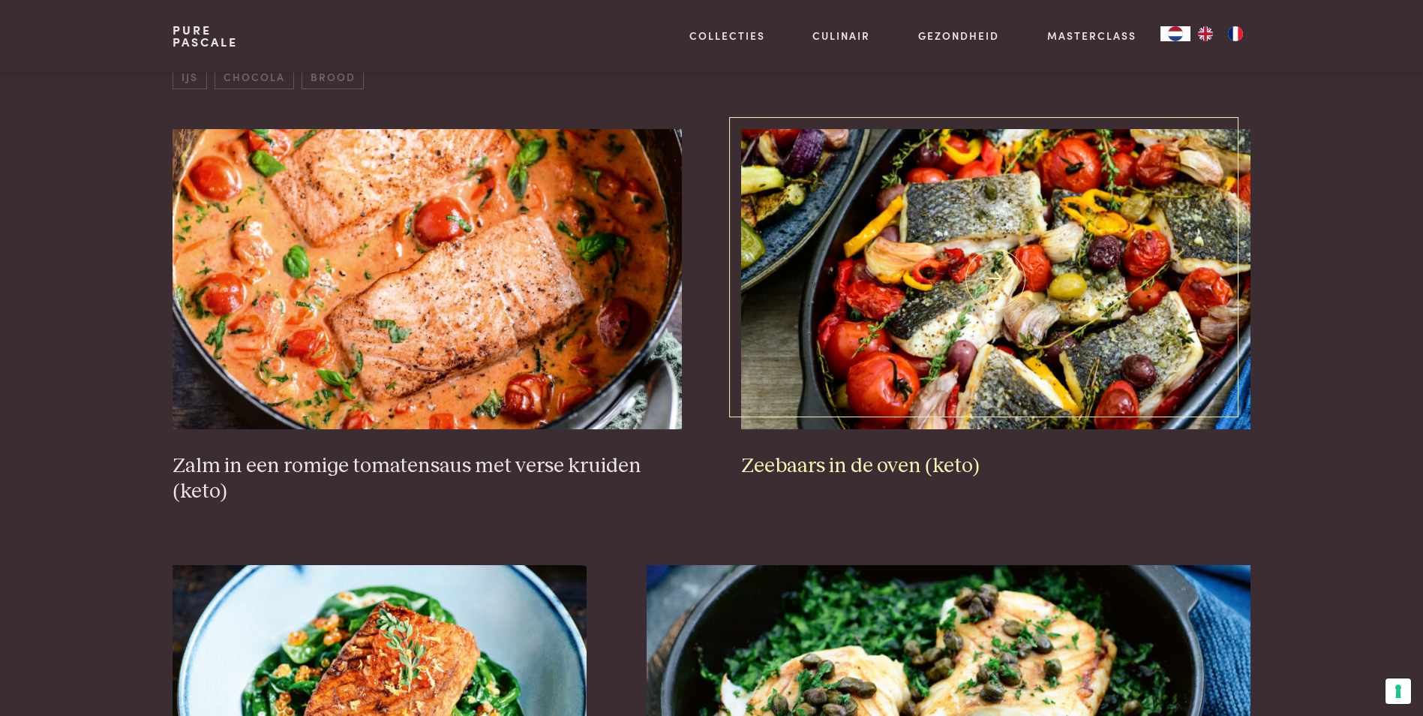
click at [830, 465] on h3 "Zeebaars in de oven (keto)" at bounding box center [995, 466] width 509 height 26
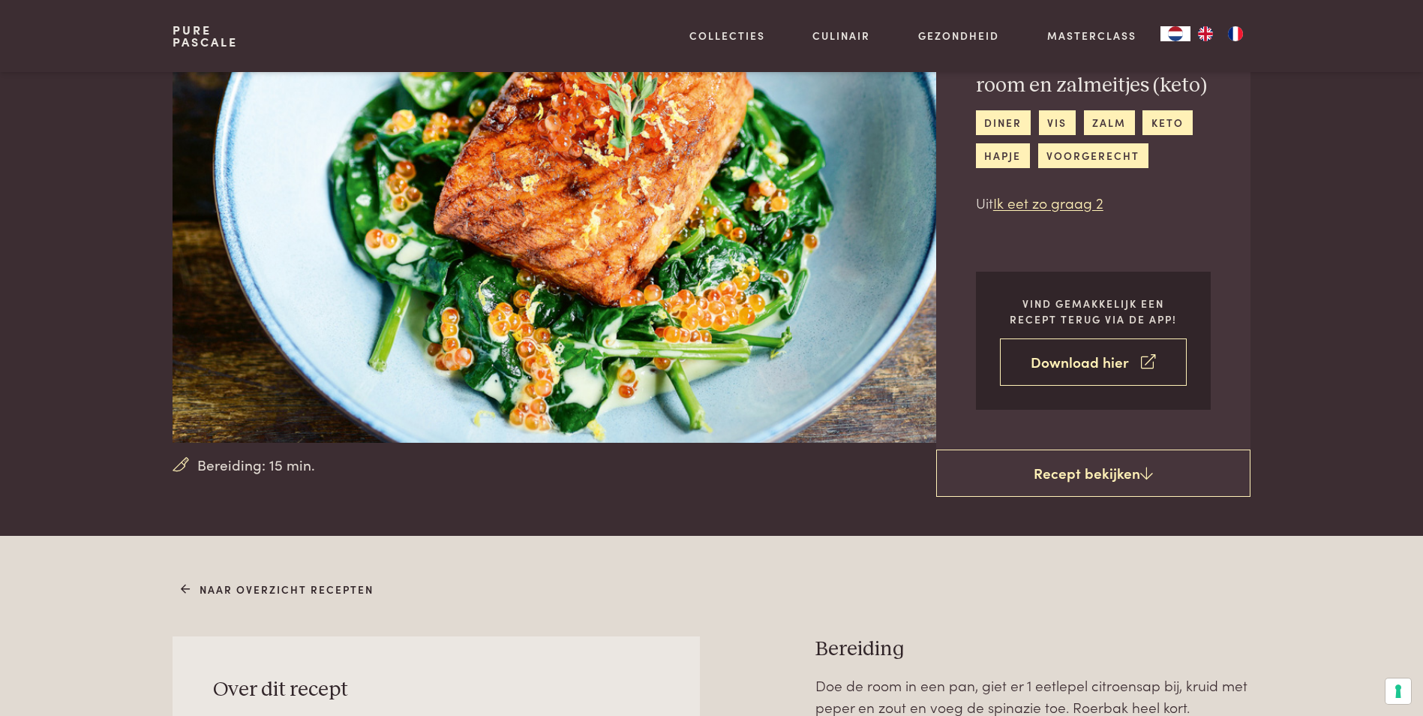
scroll to position [150, 0]
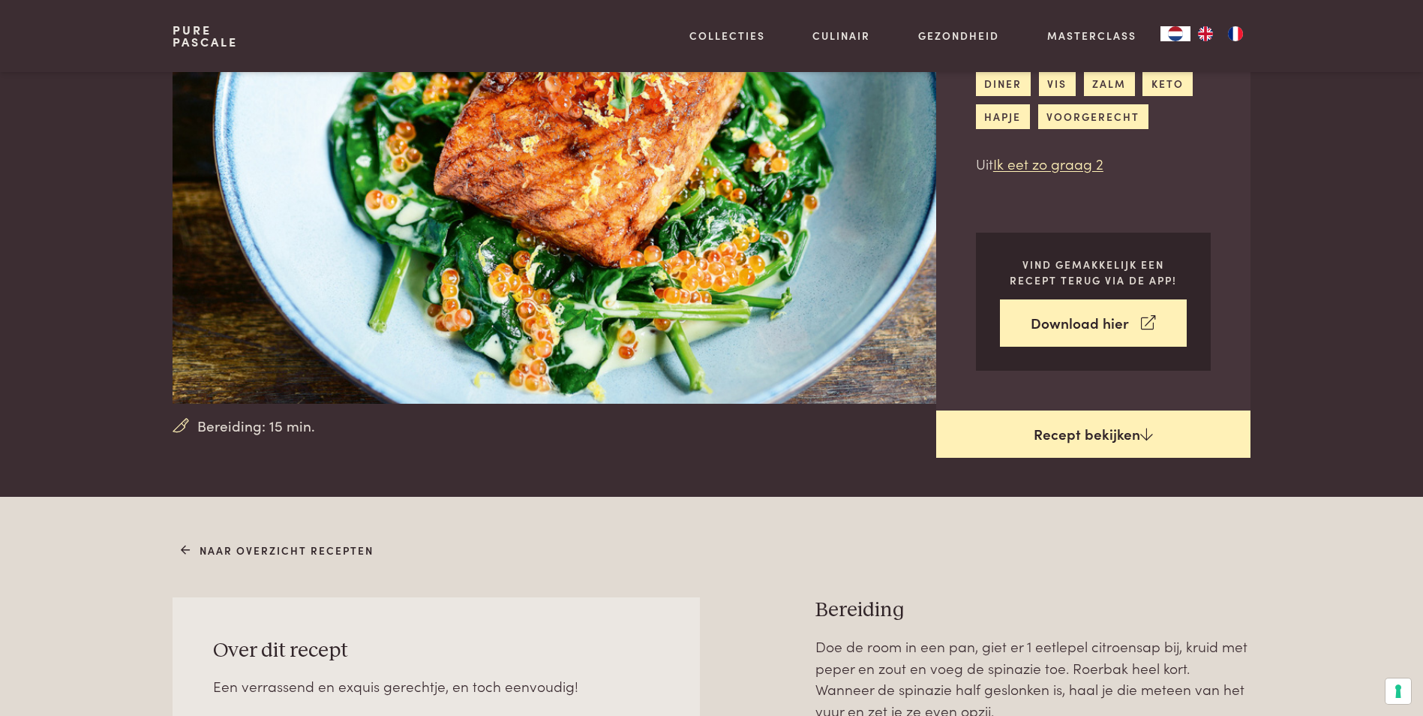
click at [1071, 440] on link "Recept bekijken" at bounding box center [1093, 434] width 314 height 48
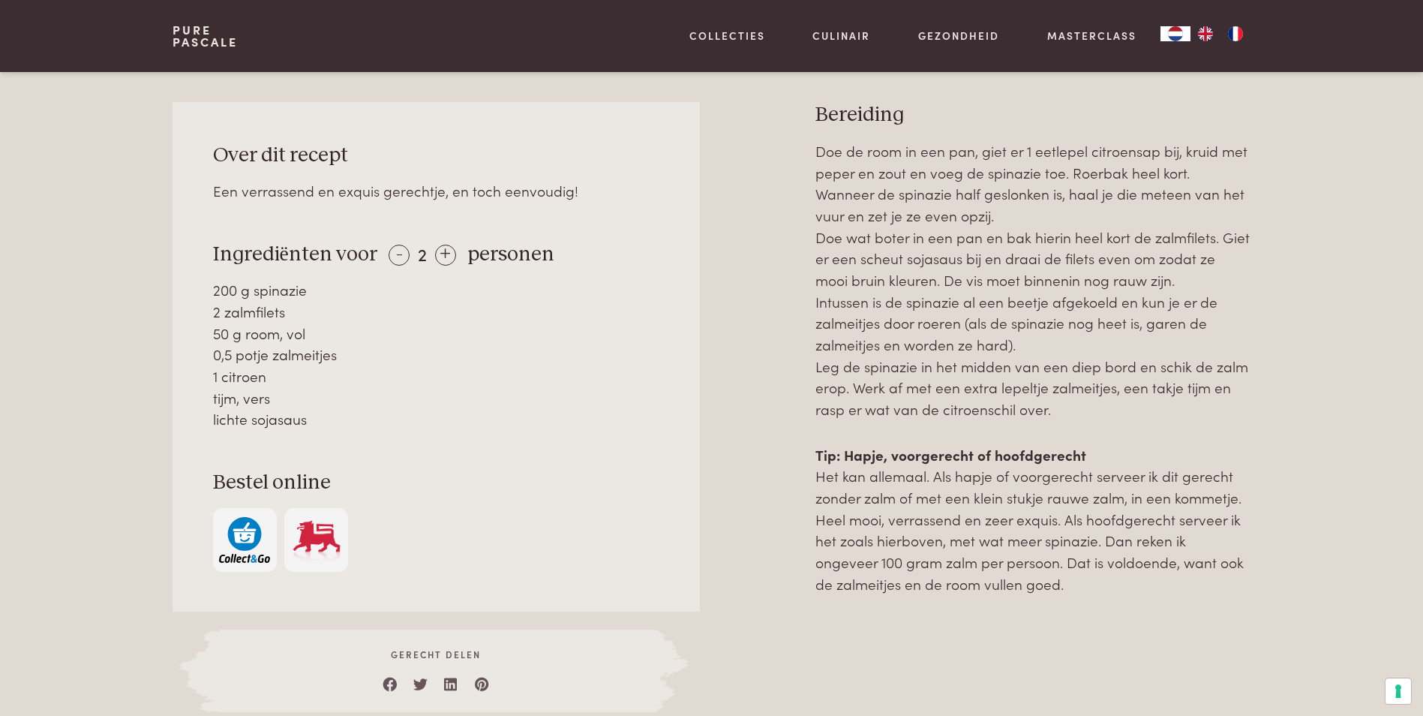
scroll to position [647, 0]
click at [446, 250] on div "+" at bounding box center [445, 253] width 21 height 21
drag, startPoint x: 214, startPoint y: 246, endPoint x: 328, endPoint y: 416, distance: 204.9
click at [328, 416] on div "Over dit recept Een verrassend en exquis gerechtje, en toch eenvoudig! Ingredië…" at bounding box center [436, 355] width 527 height 509
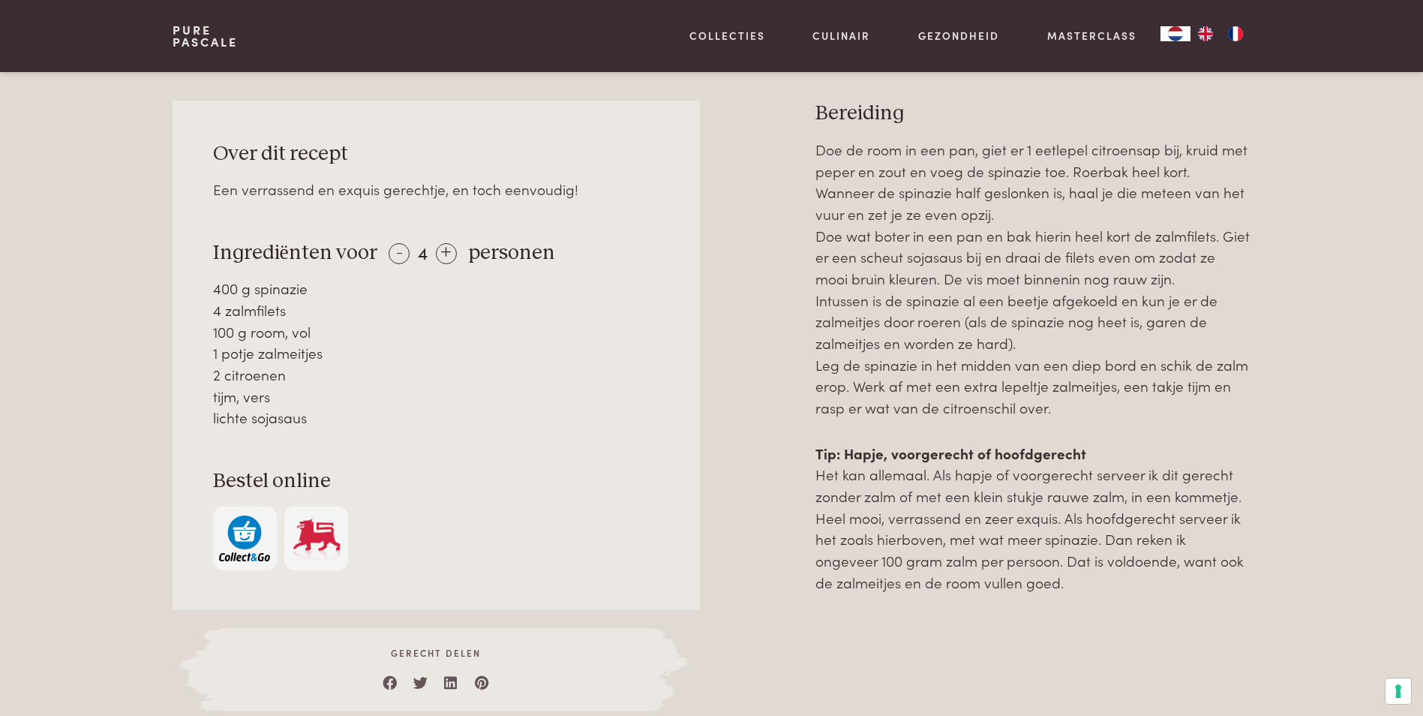
copy div "Ingrediënten voor - 4 + personen 400 g spinazie 4 zalmfilets 100 g room, vol 1 …"
drag, startPoint x: 816, startPoint y: 108, endPoint x: 1101, endPoint y: 580, distance: 551.3
click at [1101, 580] on div "Bereiding Doe de room in een pan, giet er 1 eetlepel citroensap bij, kruid met …" at bounding box center [1032, 406] width 435 height 610
copy div "Bereiding Doe de room in een pan, giet er 1 eetlepel citroensap bij, kruid met …"
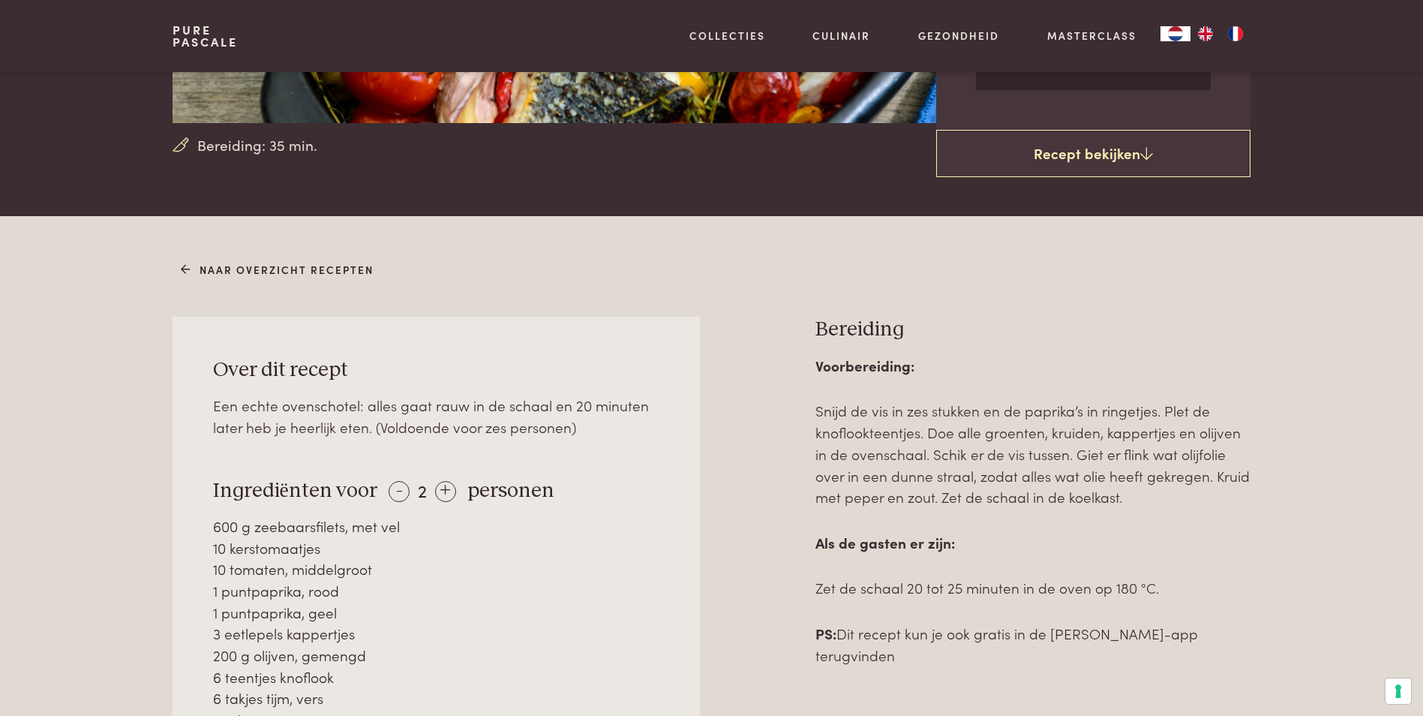
scroll to position [450, 0]
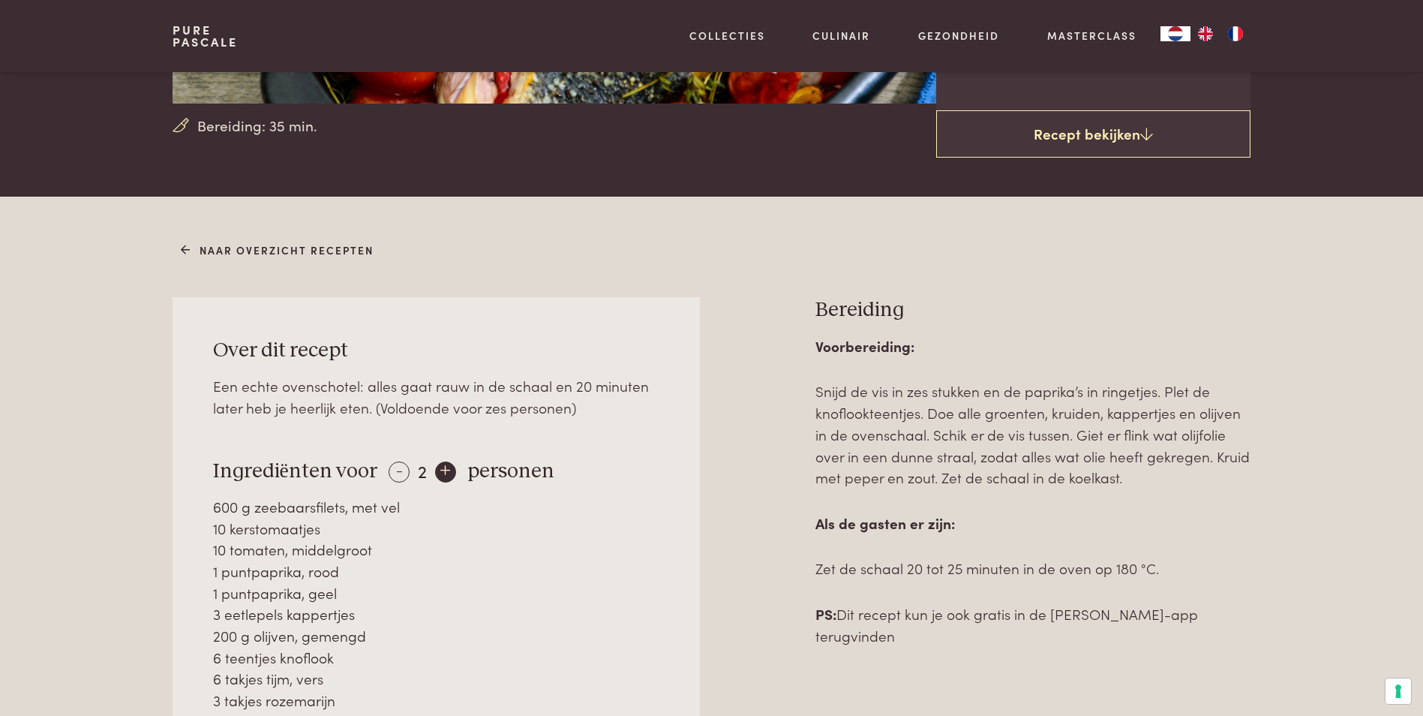
click at [444, 462] on div "+" at bounding box center [445, 471] width 21 height 21
click at [394, 461] on div "-" at bounding box center [399, 471] width 21 height 21
drag, startPoint x: 214, startPoint y: 338, endPoint x: 581, endPoint y: 698, distance: 514.5
click at [581, 698] on div "Over dit recept Een echte ovenschotel: alles gaat rauw in de schaal en 20 minut…" at bounding box center [436, 594] width 527 height 595
copy div "Over dit recept Een echte ovenschotel: alles gaat rauw in de schaal en 20 minut…"
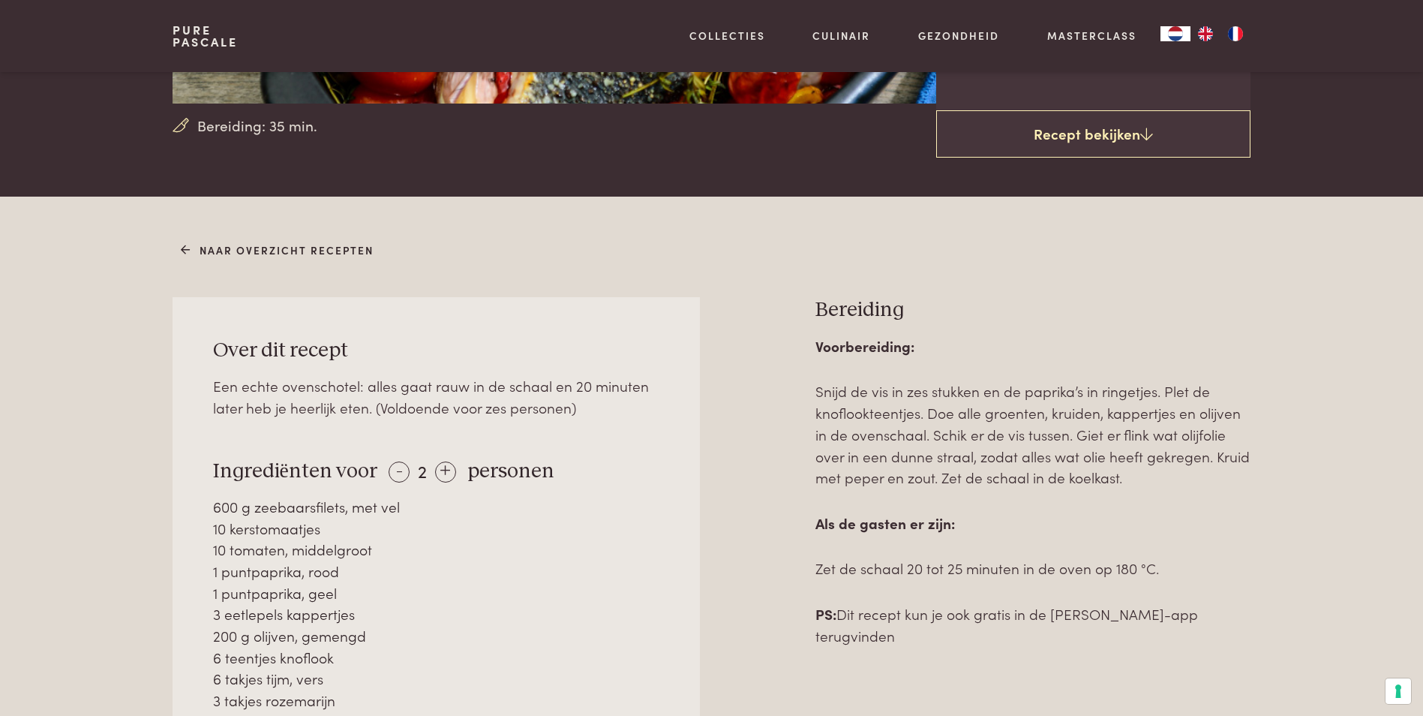
drag, startPoint x: 817, startPoint y: 293, endPoint x: 1022, endPoint y: 638, distance: 401.6
click at [1022, 638] on div "Bereiding Voorbereiding: Snijd de vis in zes stukken en de paprika’s in ringetj…" at bounding box center [1032, 645] width 435 height 696
copy div "Bereiding Voorbereiding: Snijd de vis in zes stukken en de paprika’s in ringetj…"
